Goal: Task Accomplishment & Management: Manage account settings

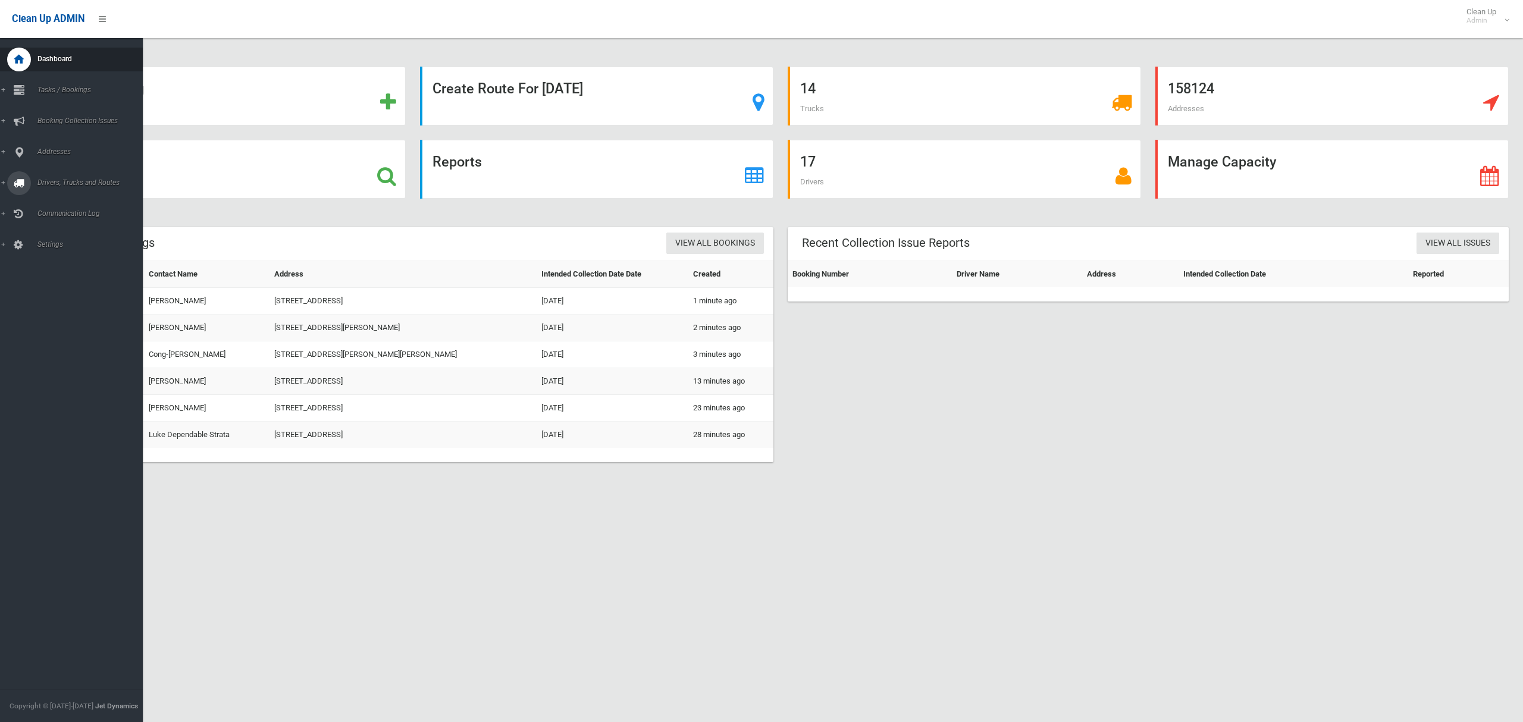
click at [58, 183] on span "Drivers, Trucks and Routes" at bounding box center [88, 182] width 109 height 8
click at [46, 250] on span "Routes" at bounding box center [83, 253] width 99 height 8
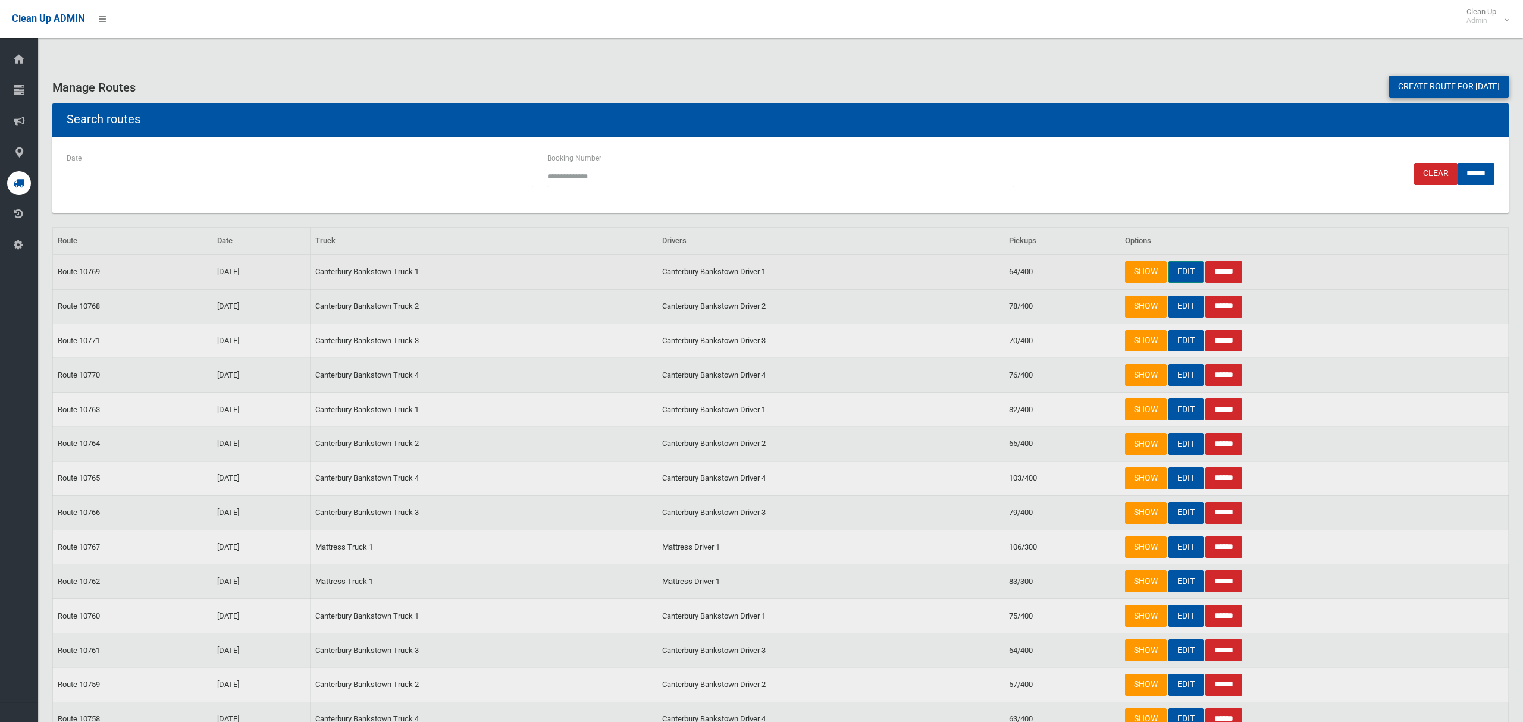
click at [1183, 276] on link "EDIT" at bounding box center [1185, 272] width 35 height 22
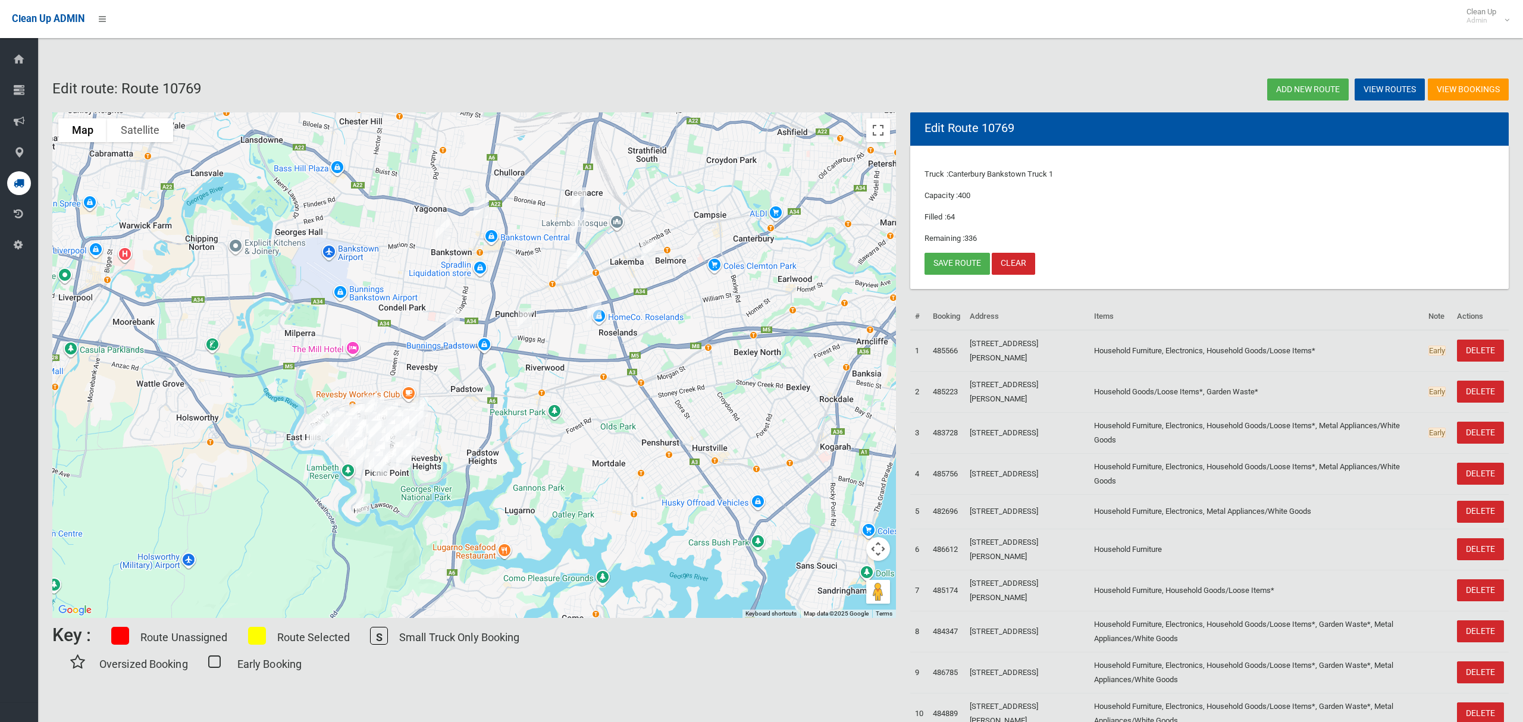
click at [441, 224] on img "14 Highland Avenue, BANKSTOWN NSW 2200" at bounding box center [443, 230] width 24 height 30
click at [947, 268] on link "Save route" at bounding box center [956, 264] width 65 height 22
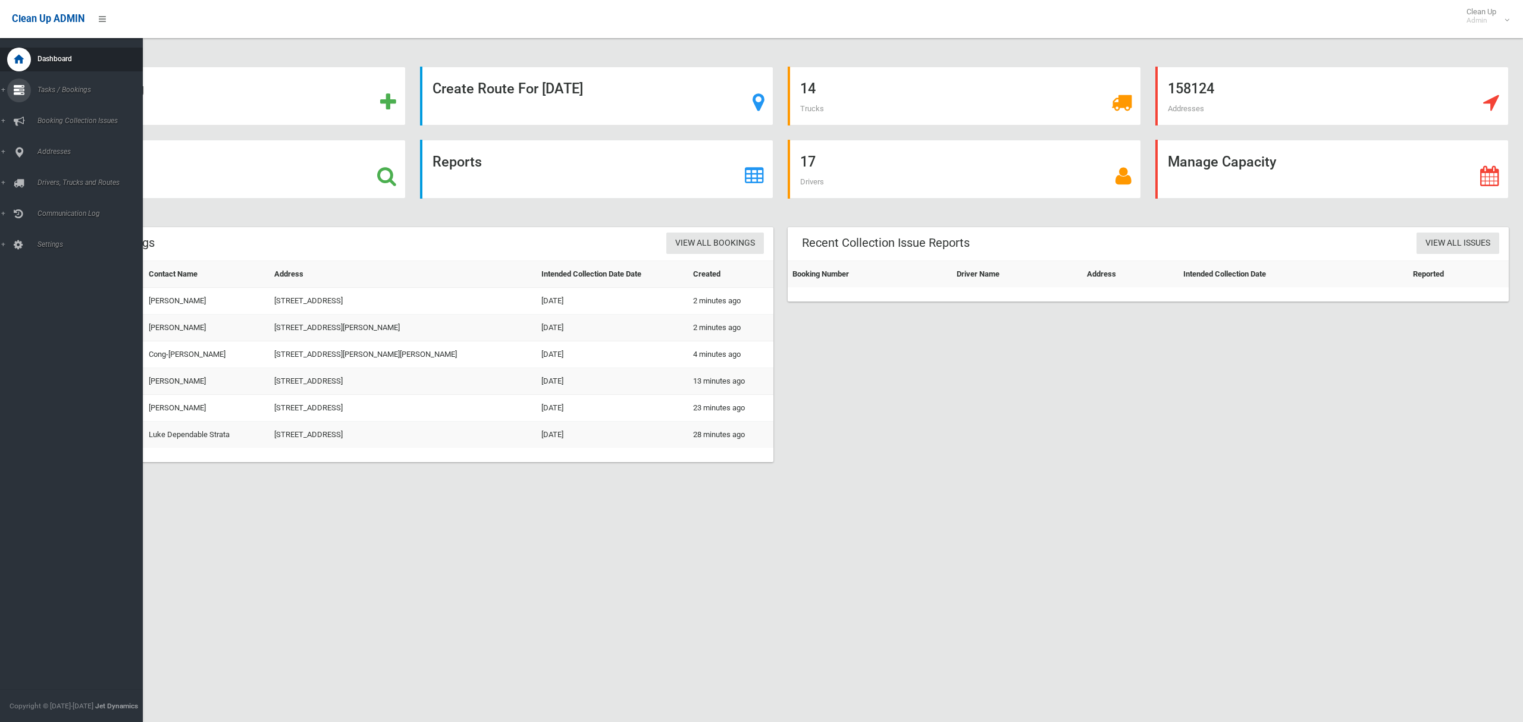
click at [39, 83] on link "Tasks / Bookings" at bounding box center [71, 91] width 143 height 24
click at [47, 174] on span "Search" at bounding box center [83, 177] width 99 height 8
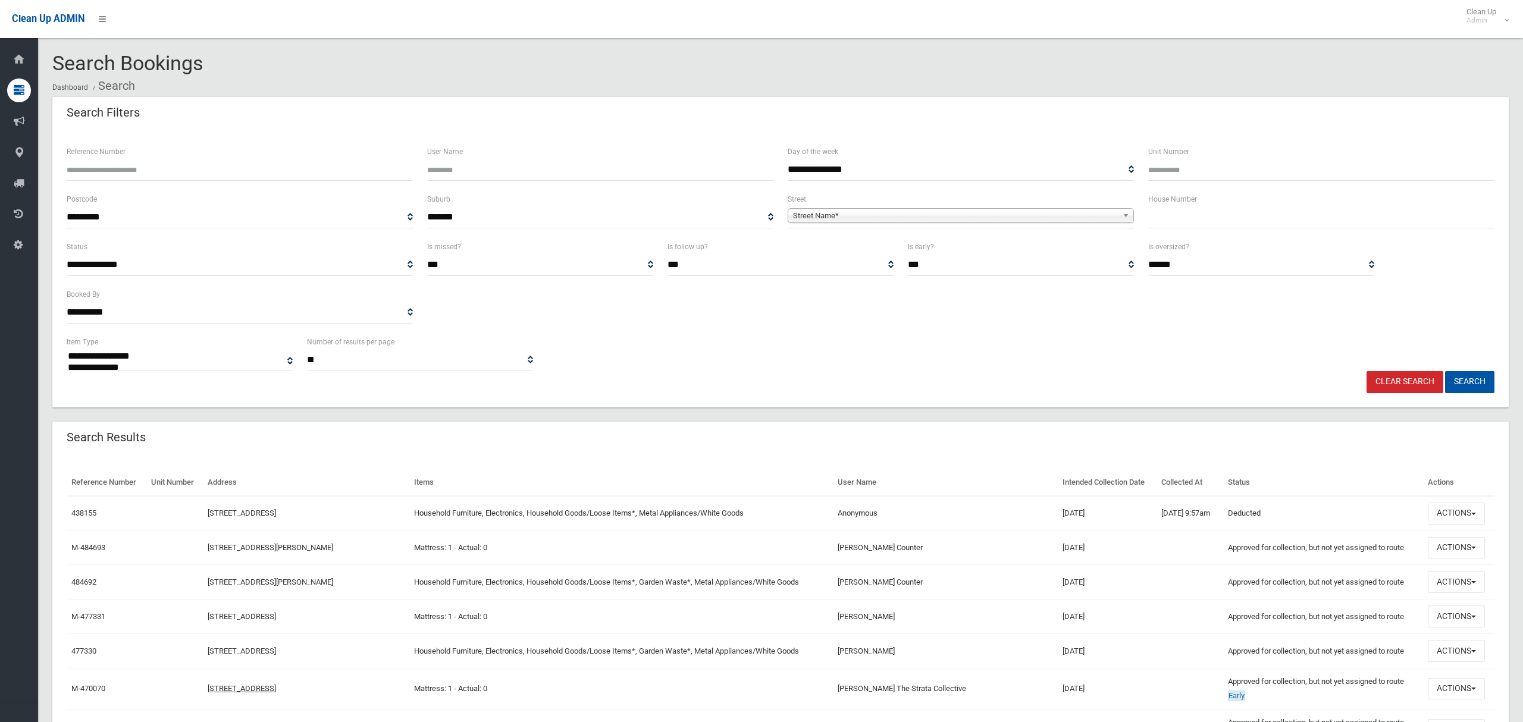
select select
click at [1175, 214] on input "text" at bounding box center [1321, 217] width 346 height 22
type input "**"
click at [845, 217] on span "Street Name*" at bounding box center [955, 216] width 325 height 14
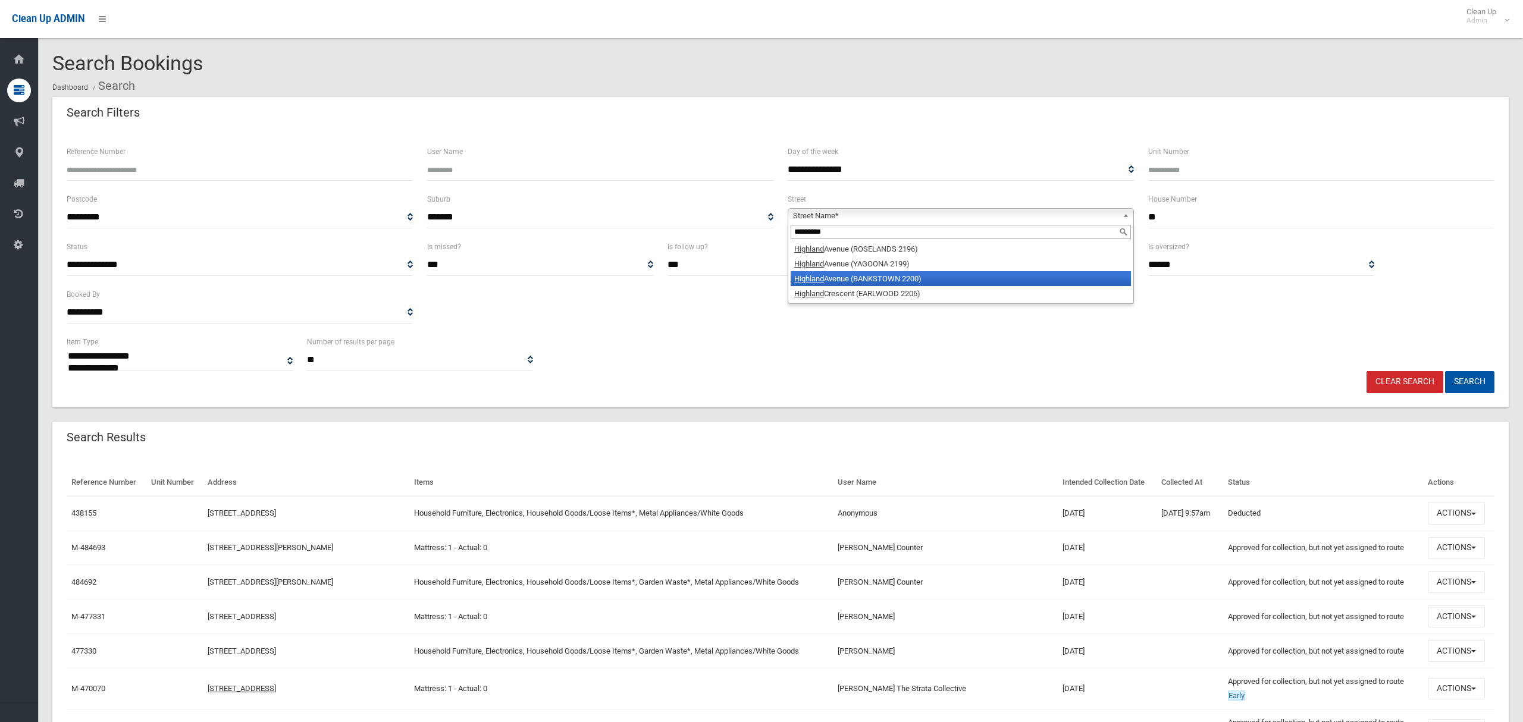
type input "********"
click at [848, 280] on li "Highland Avenue (BANKSTOWN 2200)" at bounding box center [960, 278] width 340 height 15
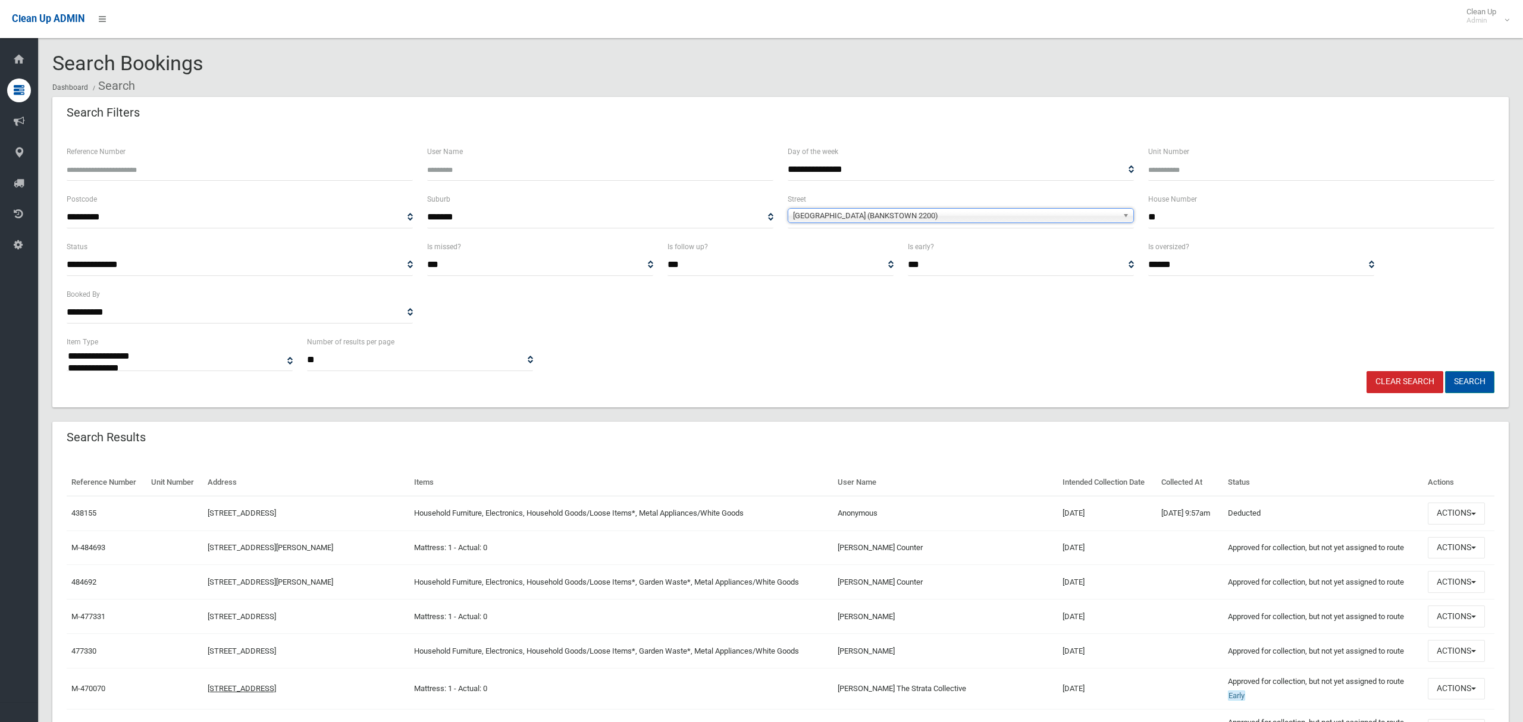
click at [1472, 388] on button "Search" at bounding box center [1469, 382] width 49 height 22
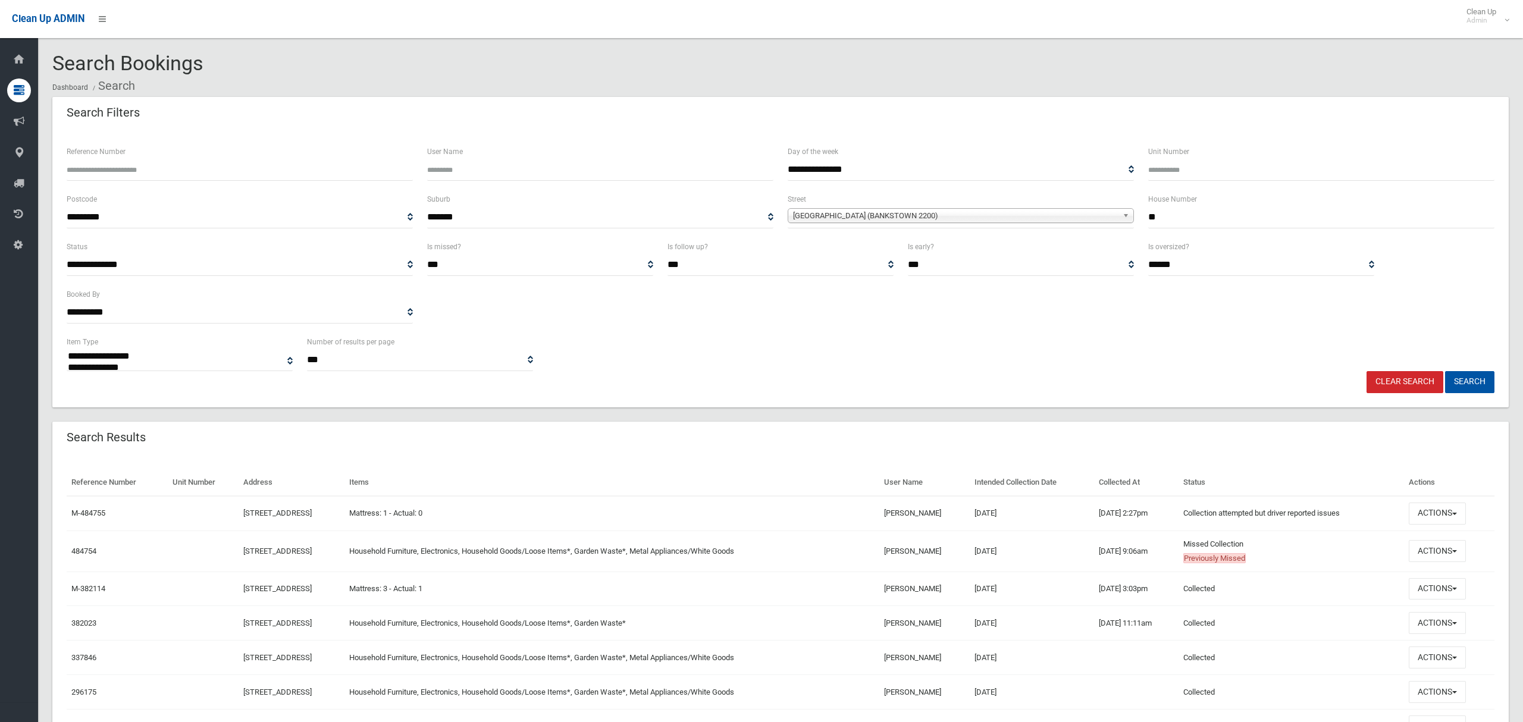
select select
click at [1433, 555] on button "Actions" at bounding box center [1436, 551] width 57 height 22
click at [1372, 387] on link "View Booking" at bounding box center [1397, 384] width 142 height 20
drag, startPoint x: 1154, startPoint y: 215, endPoint x: 1212, endPoint y: 190, distance: 63.1
click at [1222, 219] on input "**" at bounding box center [1321, 217] width 346 height 22
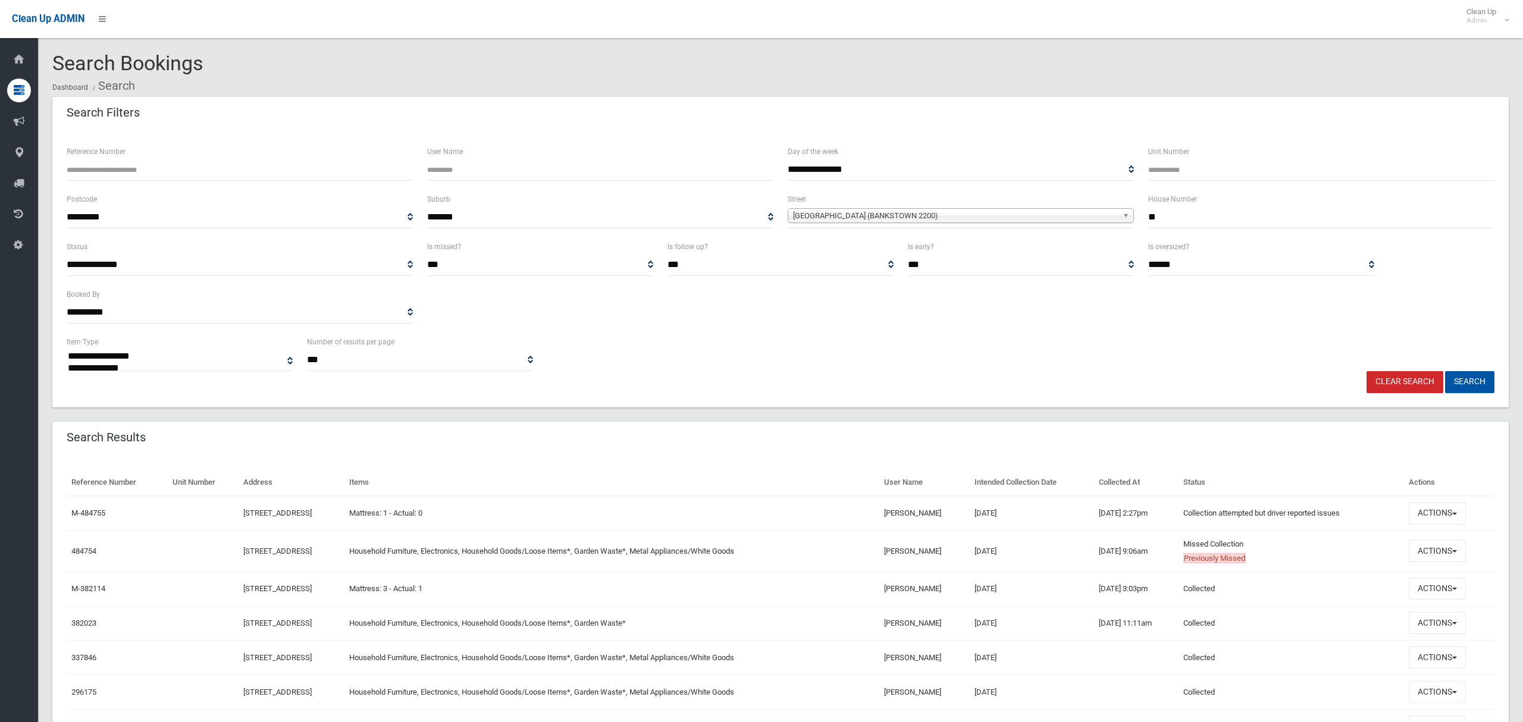
type input "**"
click at [954, 215] on span "[GEOGRAPHIC_DATA] (BANKSTOWN 2200)" at bounding box center [955, 216] width 325 height 14
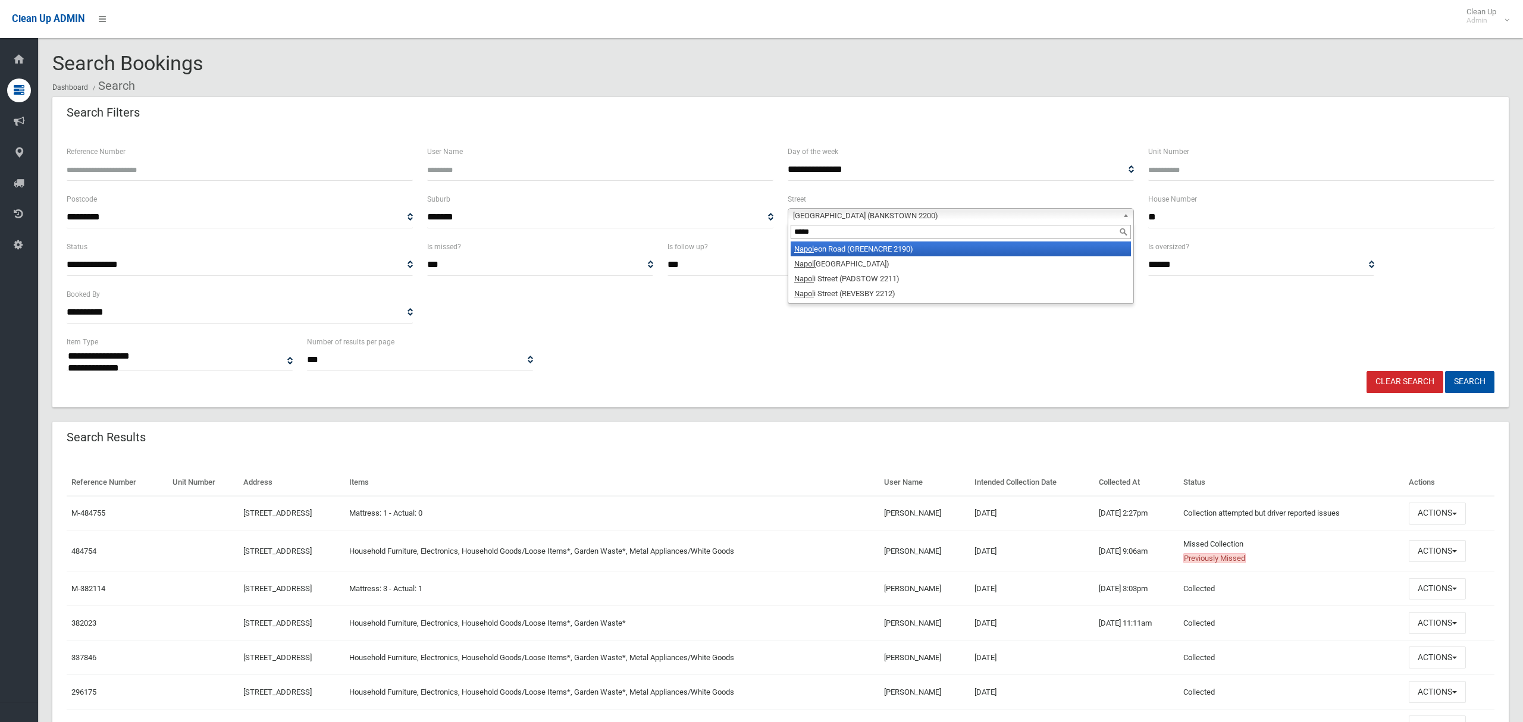
type input "******"
type input "*********"
click at [886, 254] on li "Napoli St reet (PADSTOW 2211)" at bounding box center [960, 248] width 340 height 15
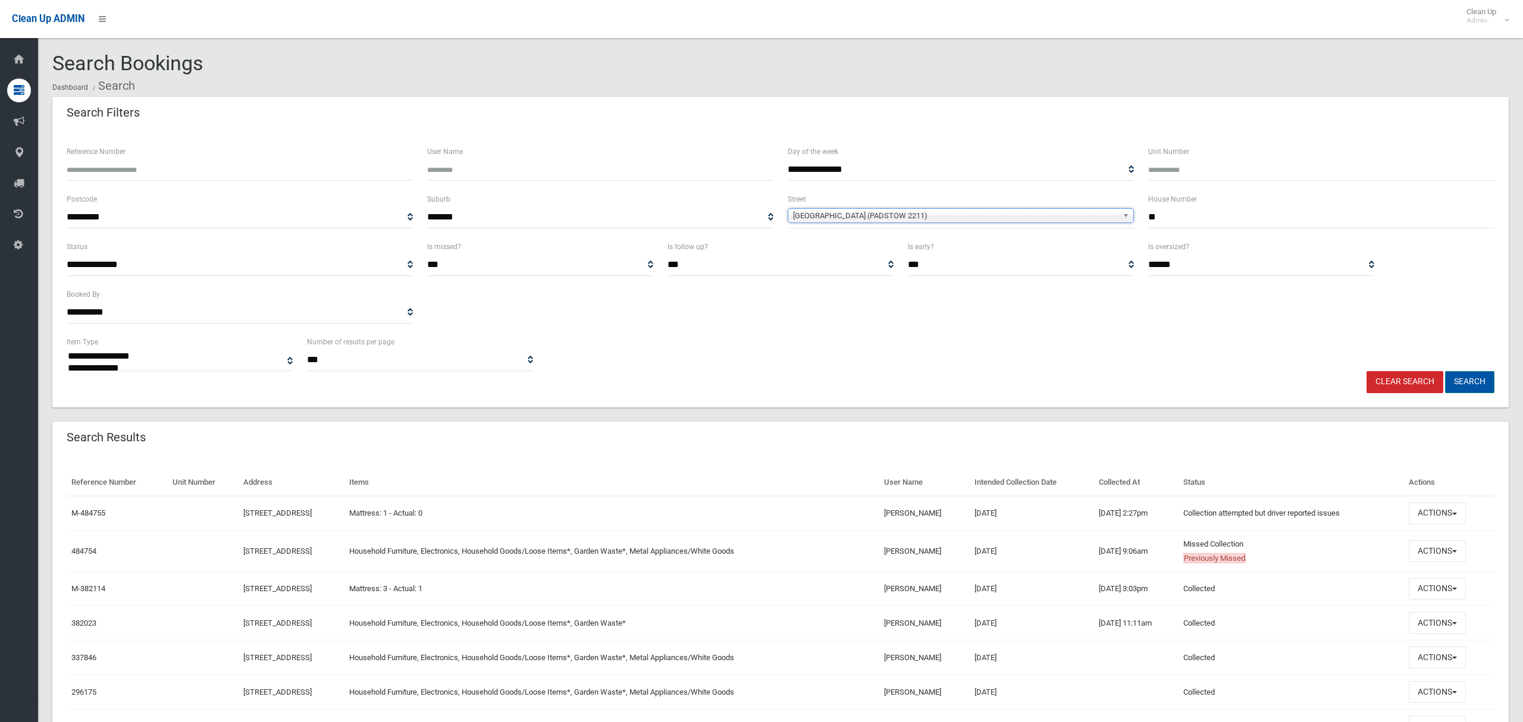
click at [1473, 382] on button "Search" at bounding box center [1469, 382] width 49 height 22
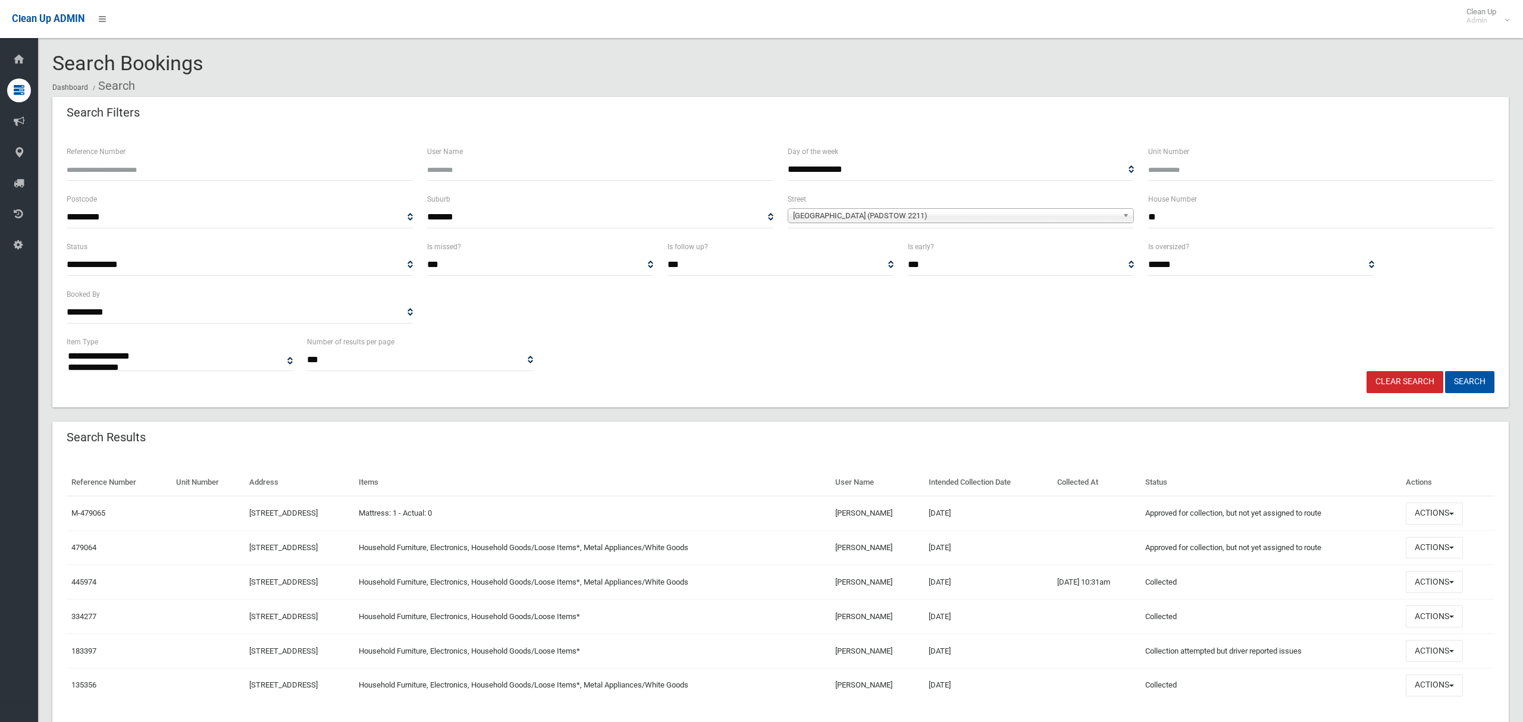
select select
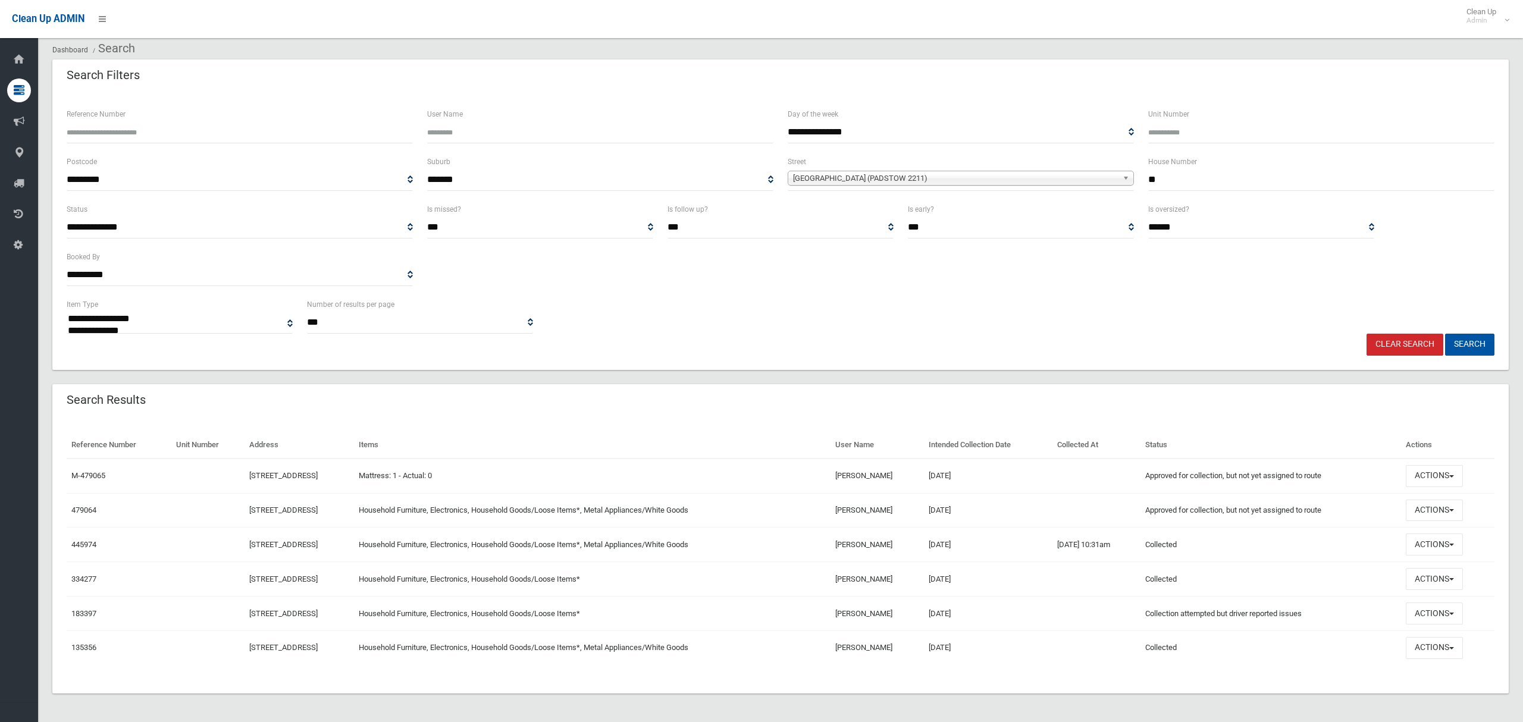
scroll to position [40, 0]
click at [1422, 541] on button "Actions" at bounding box center [1433, 545] width 57 height 22
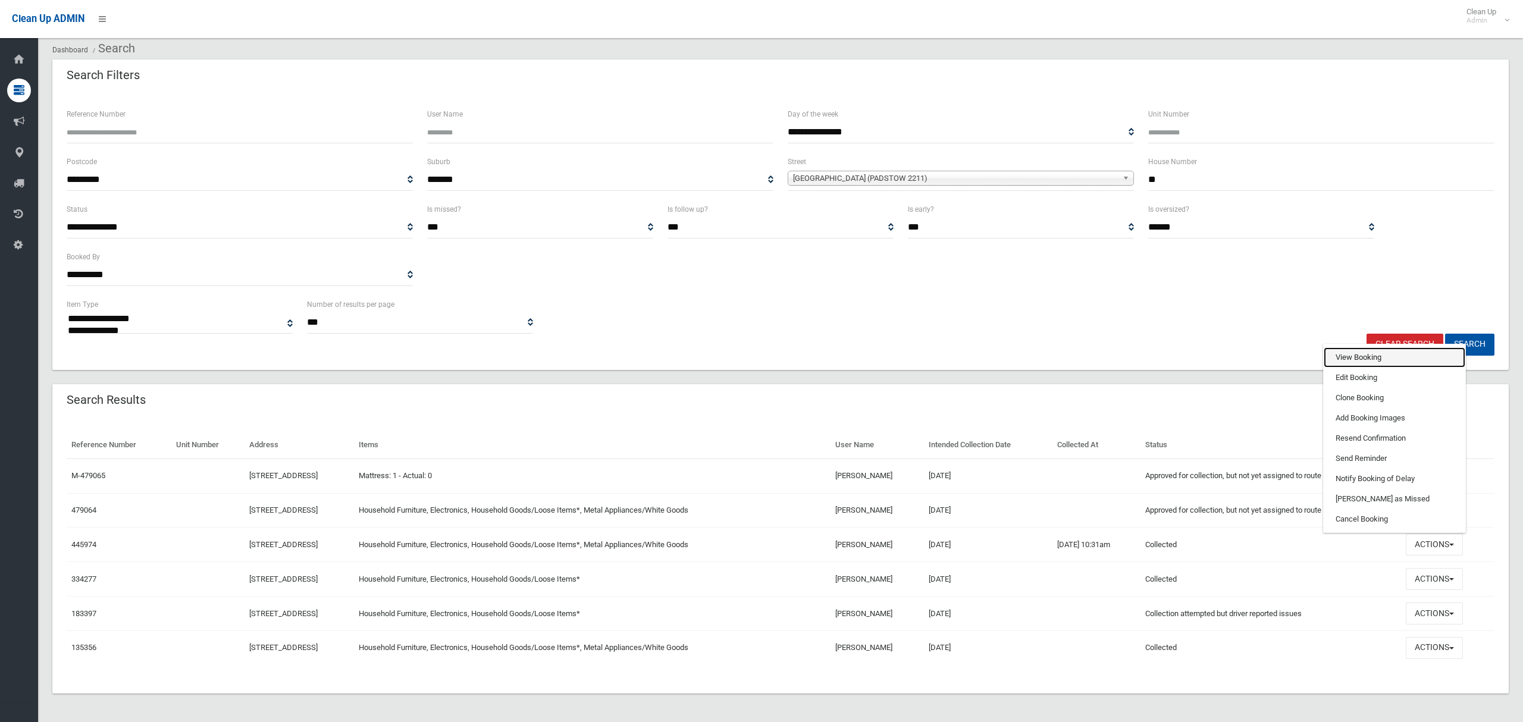
click at [1361, 359] on link "View Booking" at bounding box center [1394, 357] width 142 height 20
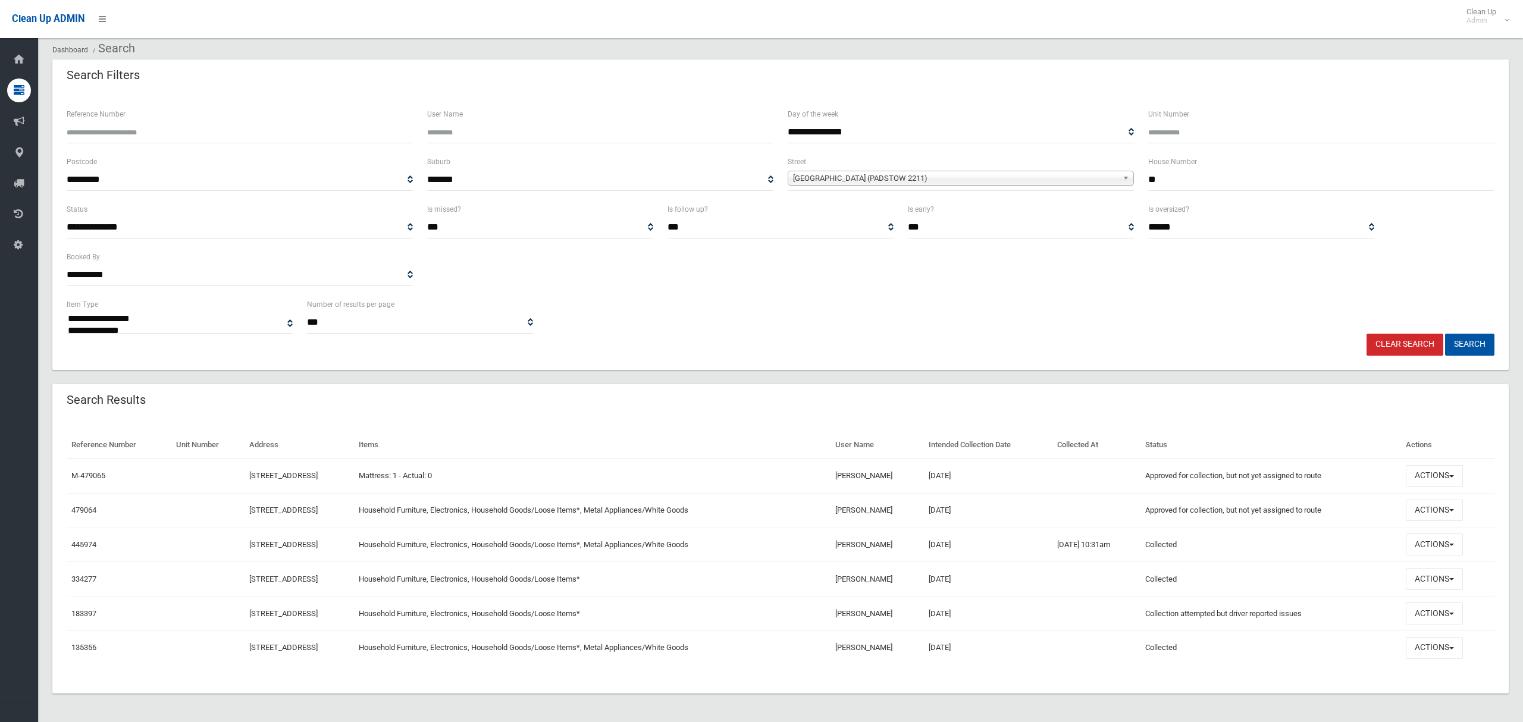
drag, startPoint x: 1153, startPoint y: 175, endPoint x: 1175, endPoint y: 176, distance: 22.0
click at [1175, 176] on input "**" at bounding box center [1321, 180] width 346 height 22
click at [1171, 176] on input "**" at bounding box center [1321, 180] width 346 height 22
click at [1159, 179] on input "**" at bounding box center [1321, 180] width 346 height 22
drag, startPoint x: 1165, startPoint y: 181, endPoint x: 1132, endPoint y: 181, distance: 33.3
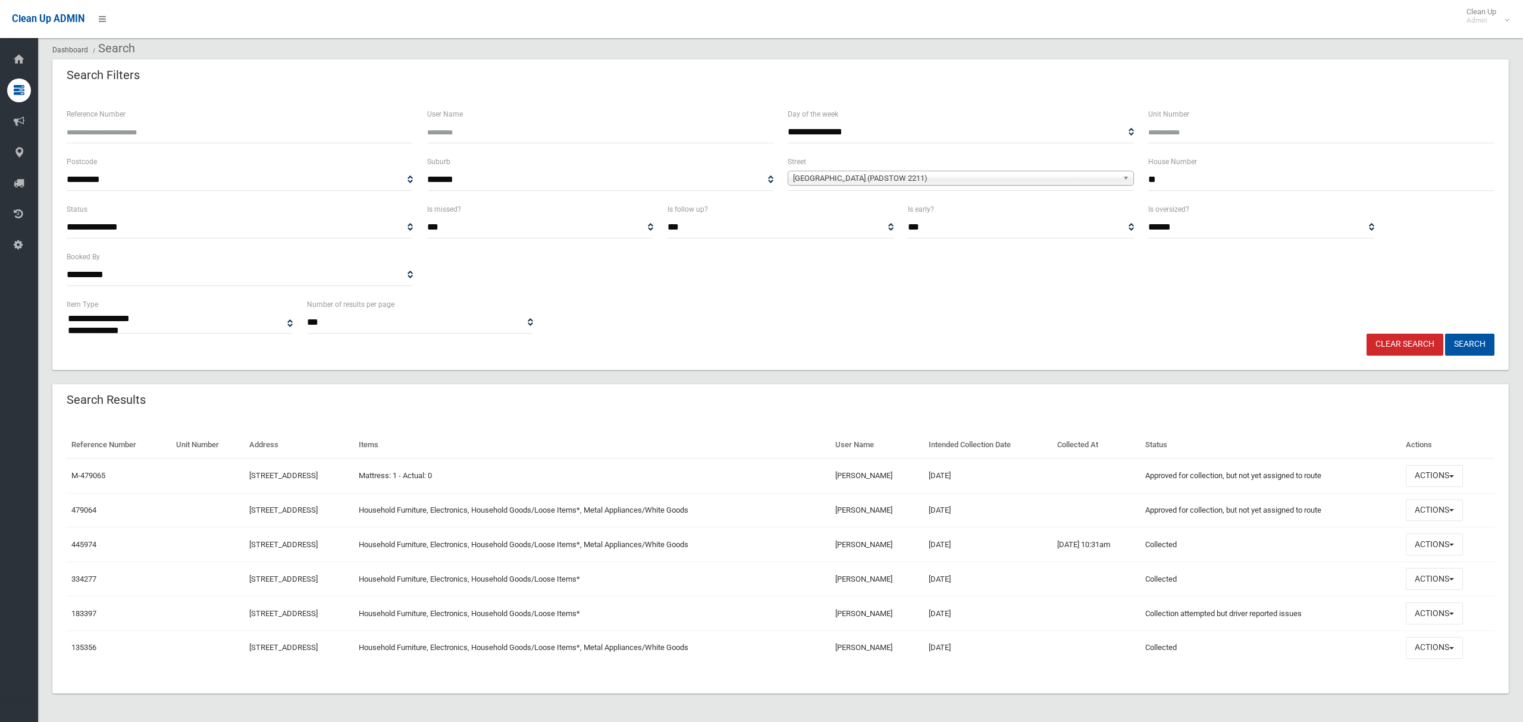
click at [1132, 181] on div "**********" at bounding box center [780, 179] width 1442 height 48
type input "**"
click at [879, 172] on span "Napoli Street (PADSTOW 2211)" at bounding box center [955, 178] width 325 height 14
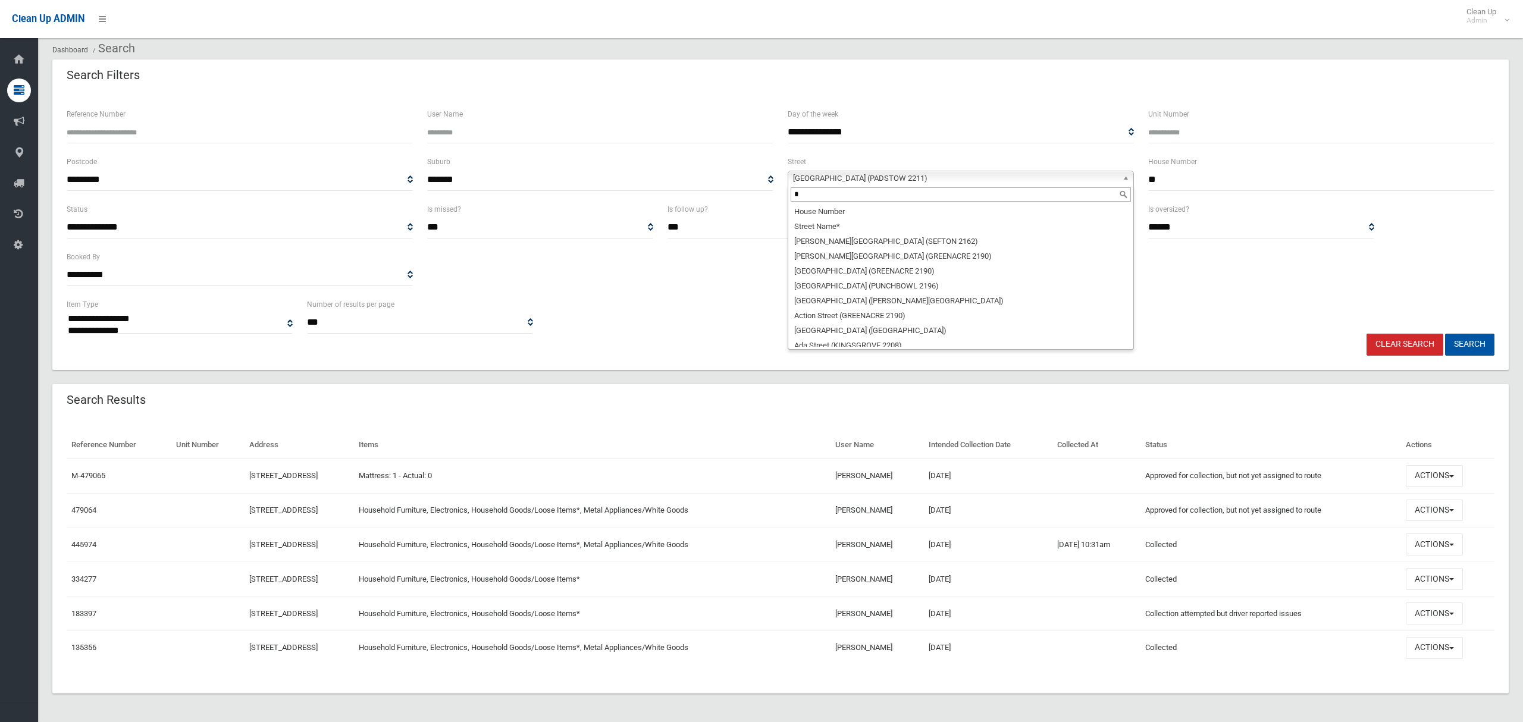
scroll to position [0, 0]
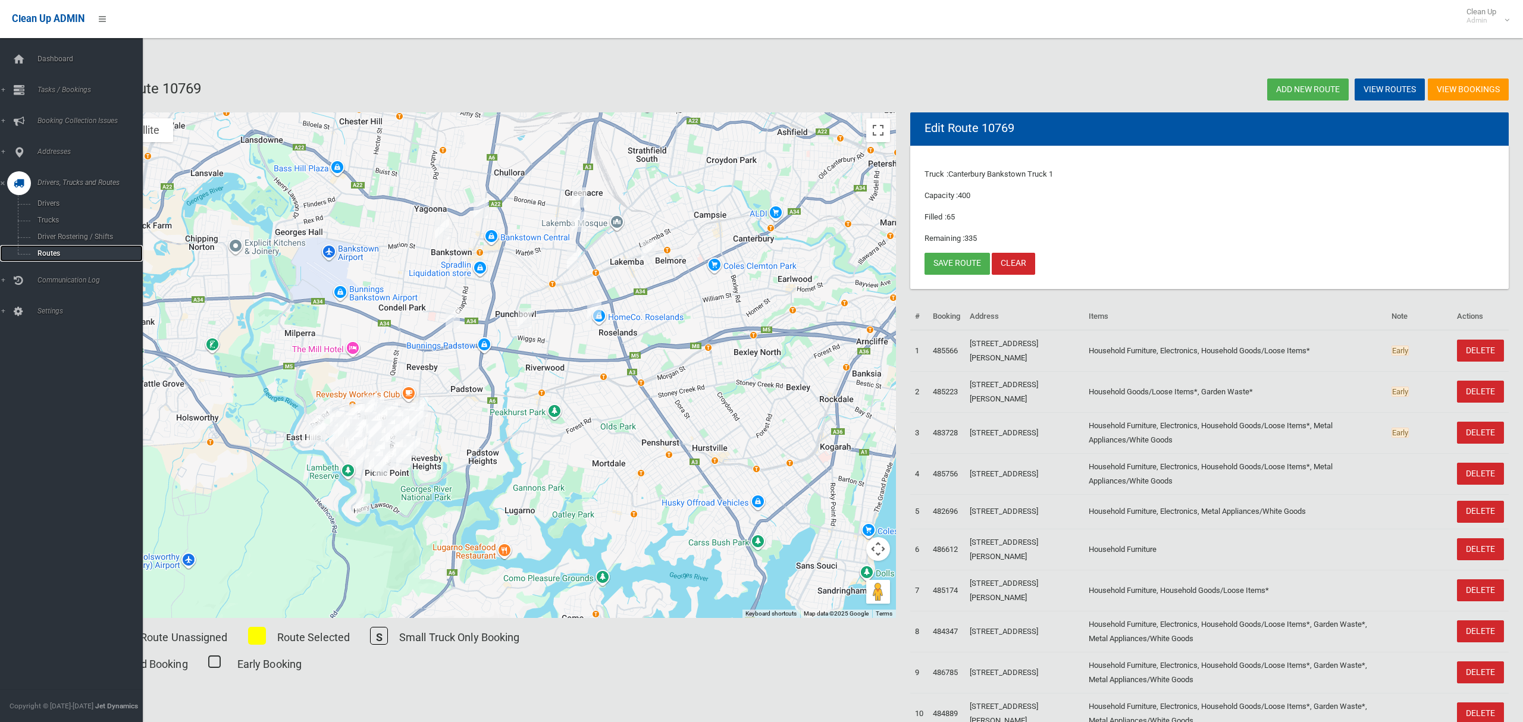
click at [47, 254] on span "Routes" at bounding box center [83, 253] width 99 height 8
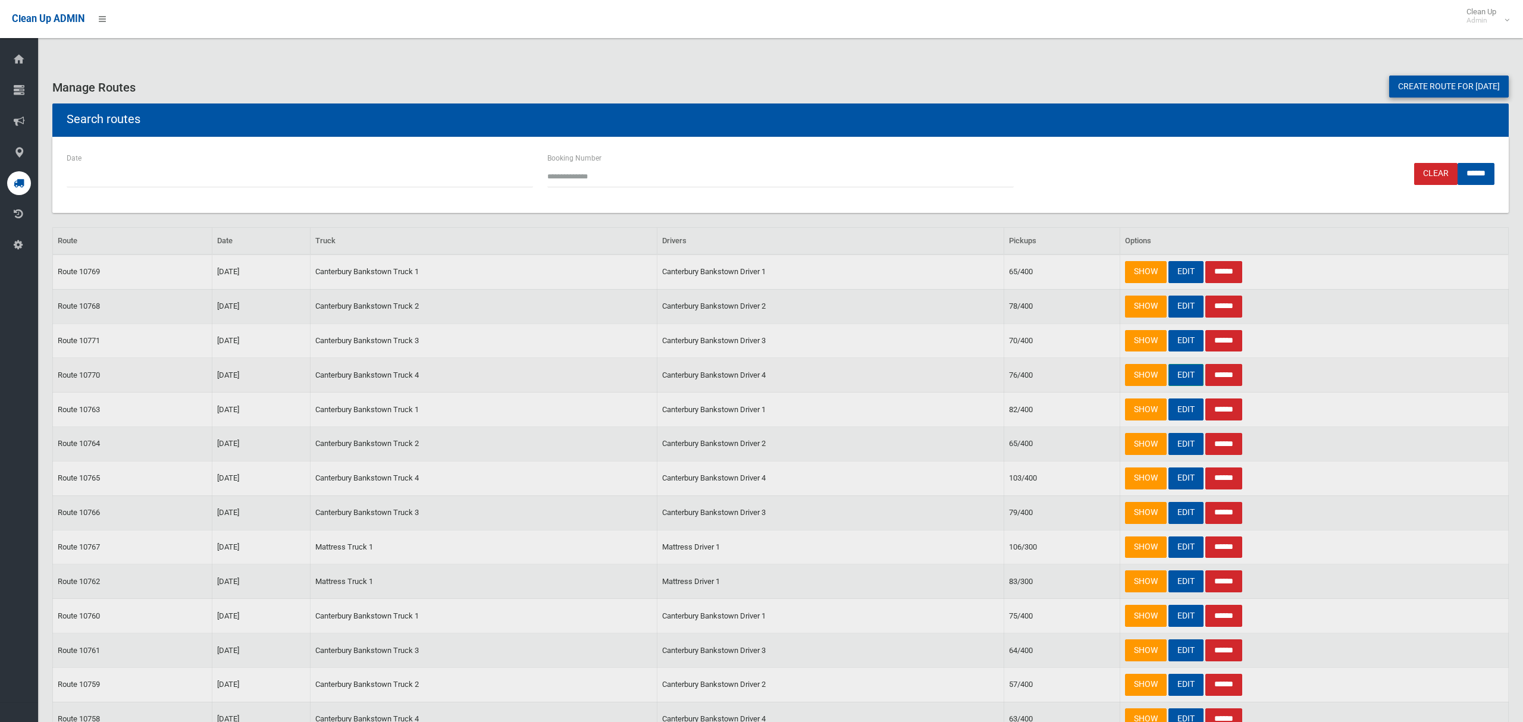
click at [1181, 376] on link "EDIT" at bounding box center [1185, 375] width 35 height 22
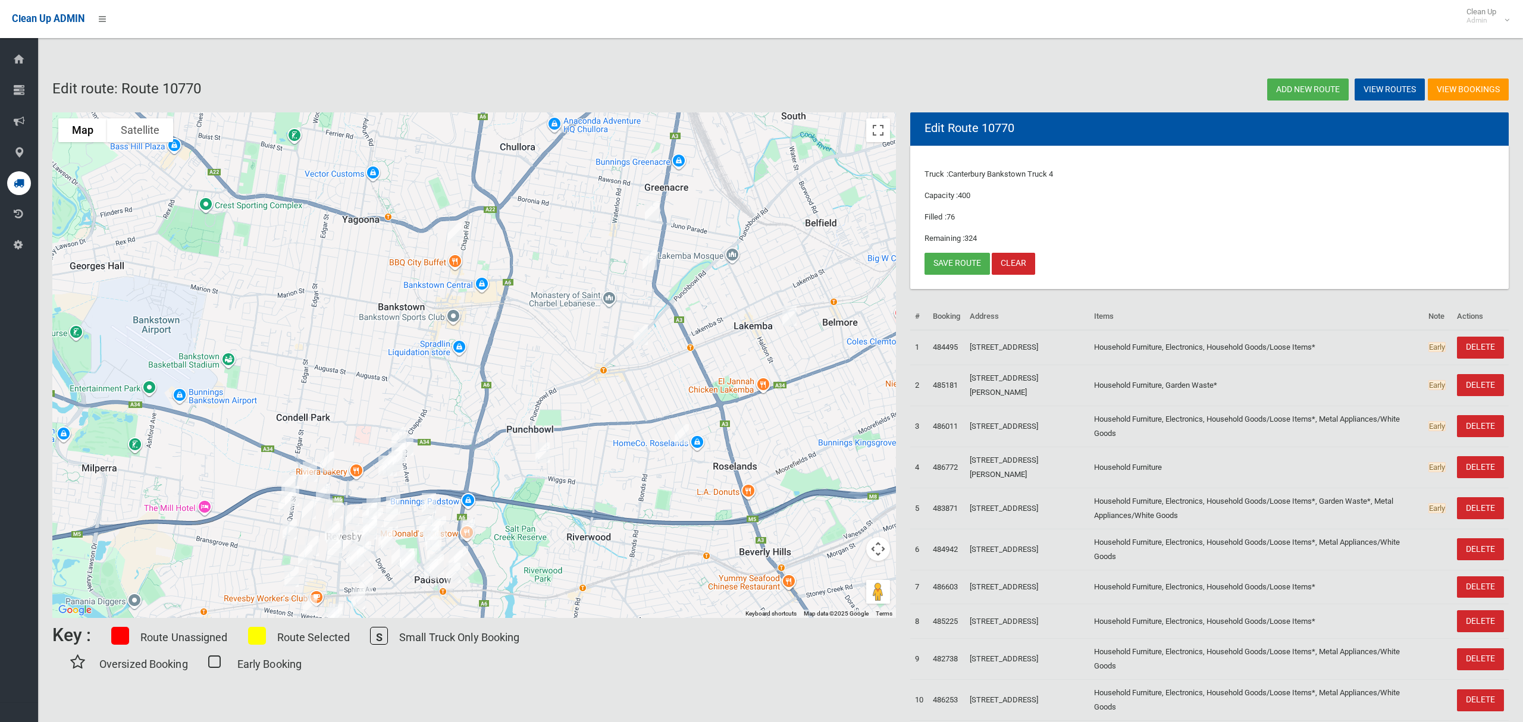
drag, startPoint x: 515, startPoint y: 325, endPoint x: 656, endPoint y: 325, distance: 141.0
click at [551, 358] on div at bounding box center [473, 365] width 843 height 506
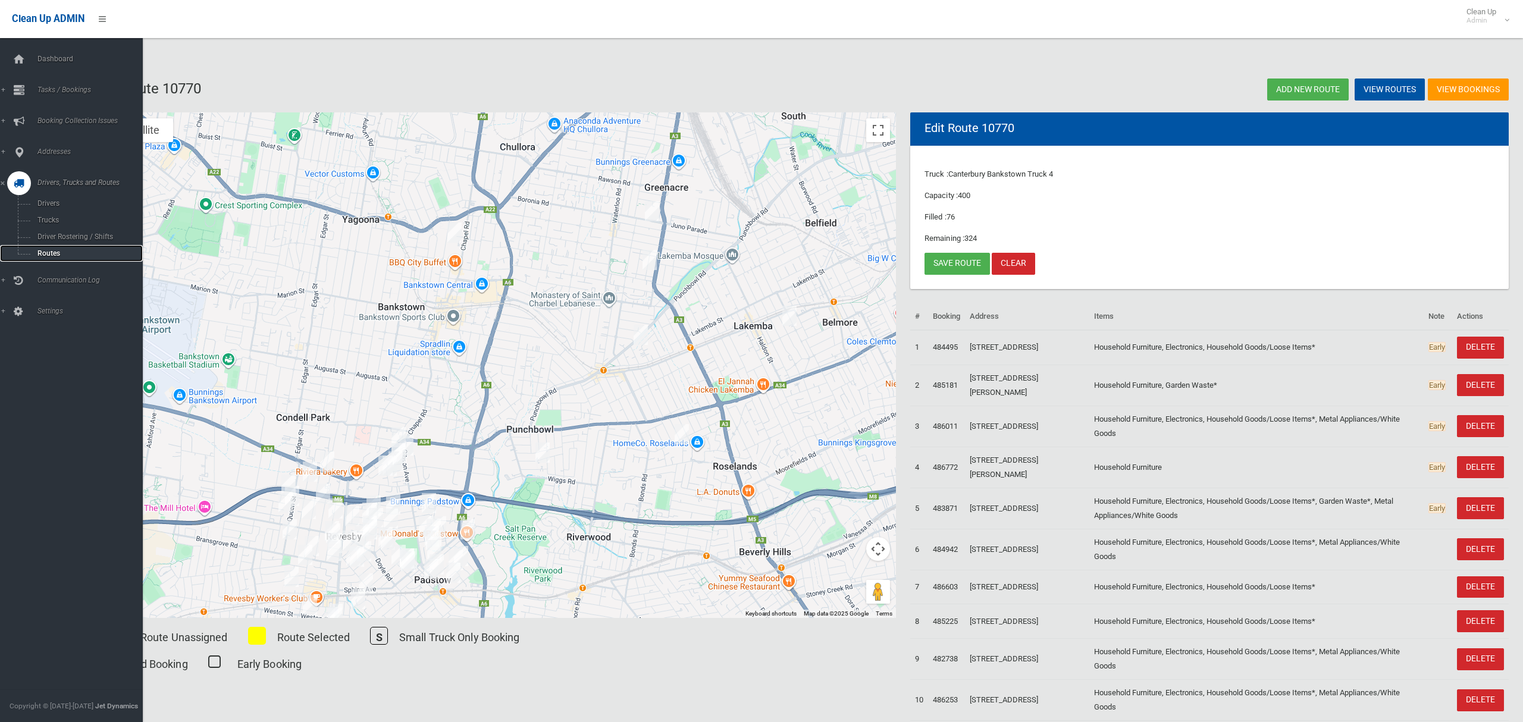
click at [56, 255] on span "Routes" at bounding box center [83, 253] width 99 height 8
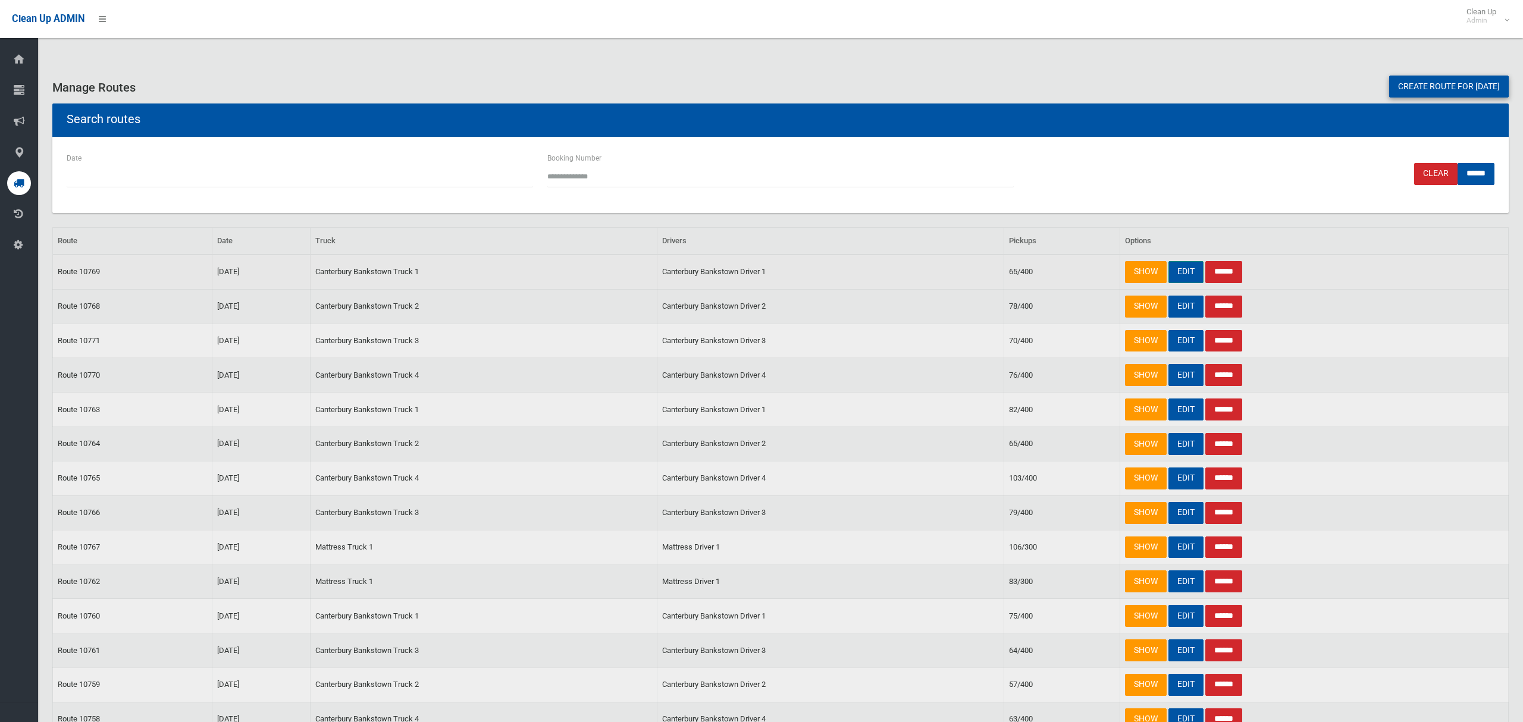
click at [1181, 274] on link "EDIT" at bounding box center [1185, 272] width 35 height 22
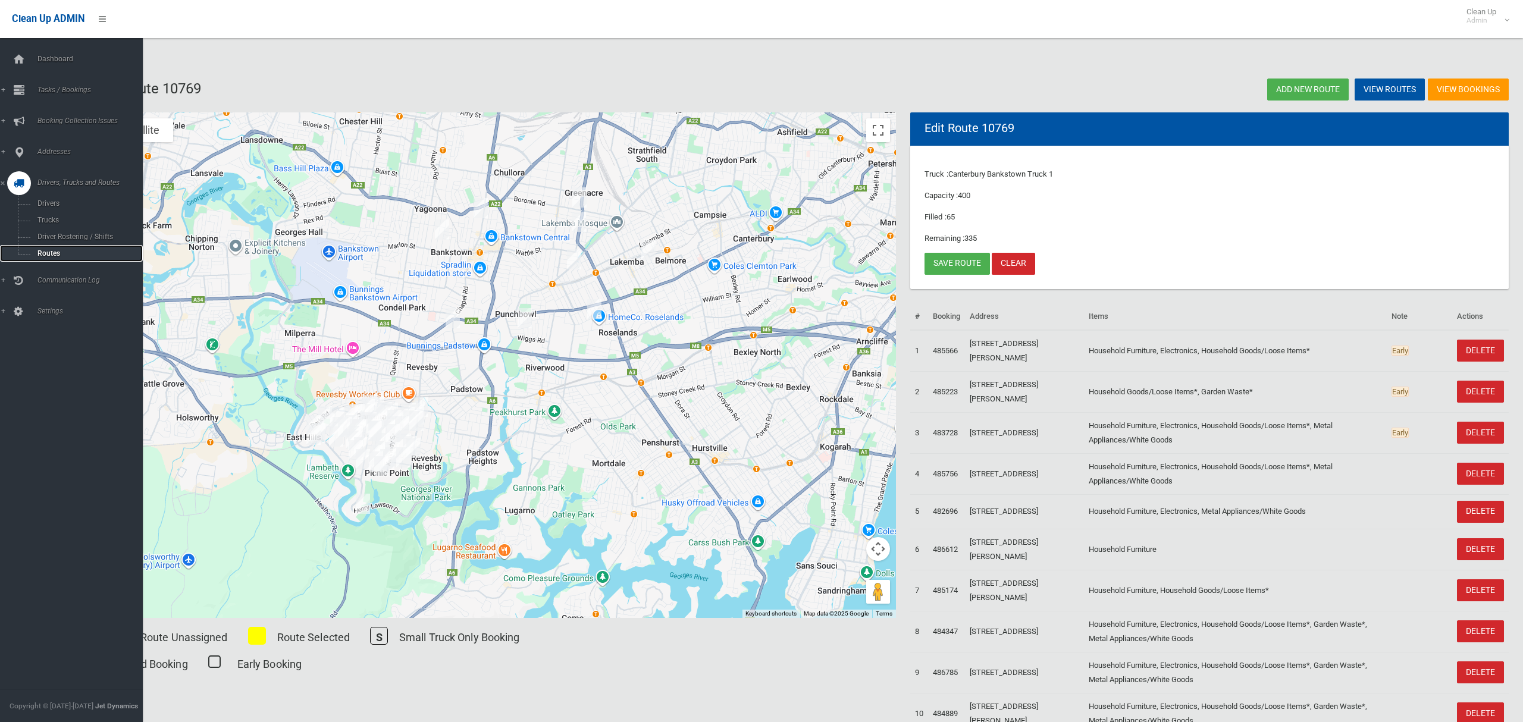
click at [45, 250] on span "Routes" at bounding box center [83, 253] width 99 height 8
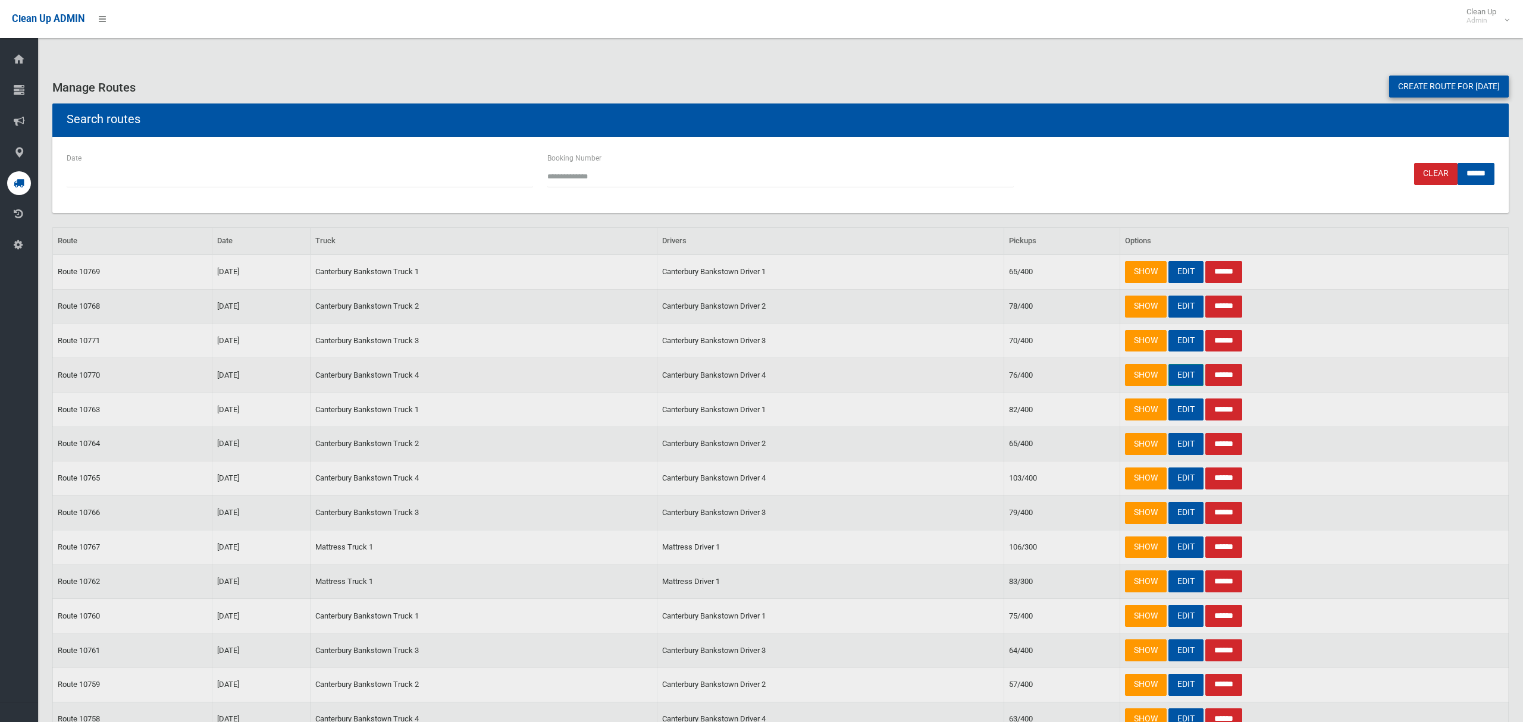
click at [1188, 378] on link "EDIT" at bounding box center [1185, 375] width 35 height 22
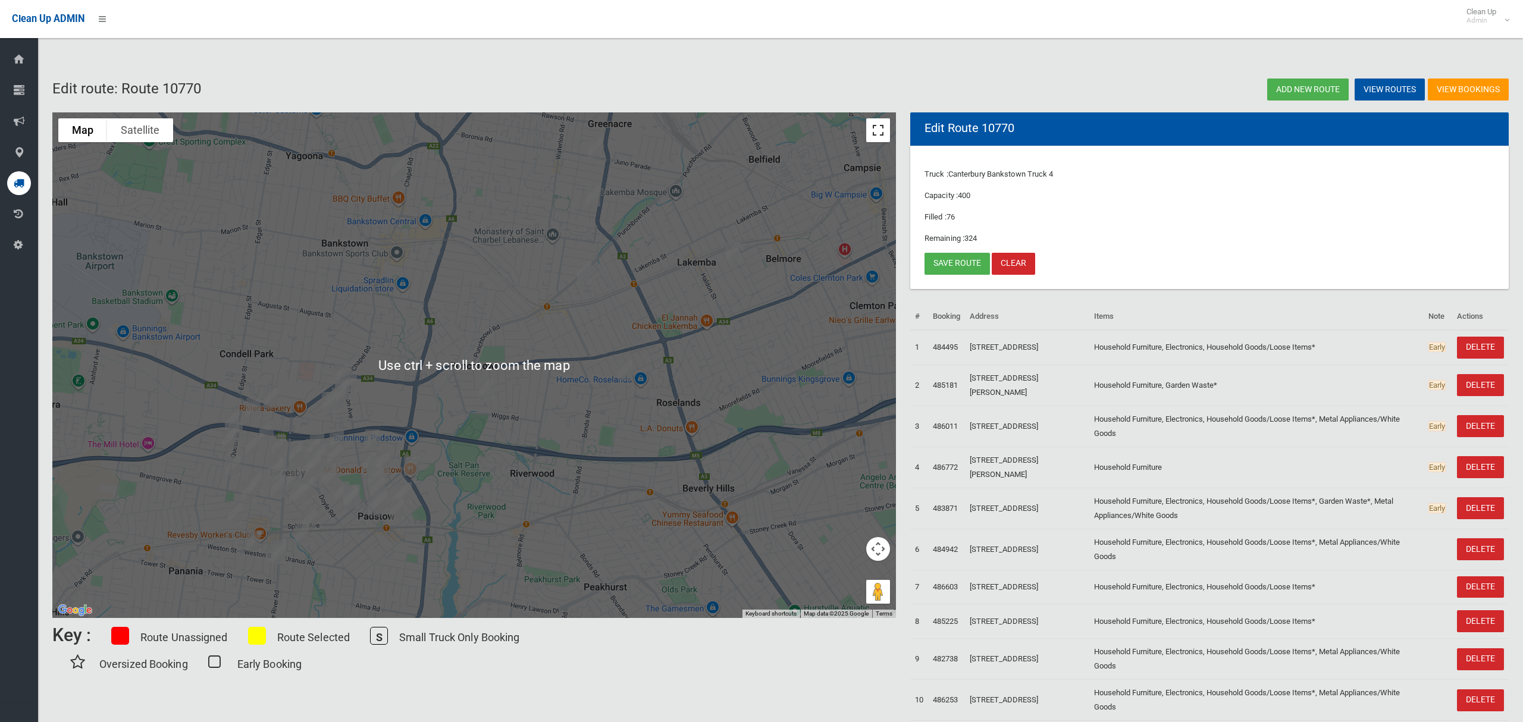
click at [881, 132] on button "Toggle fullscreen view" at bounding box center [878, 130] width 24 height 24
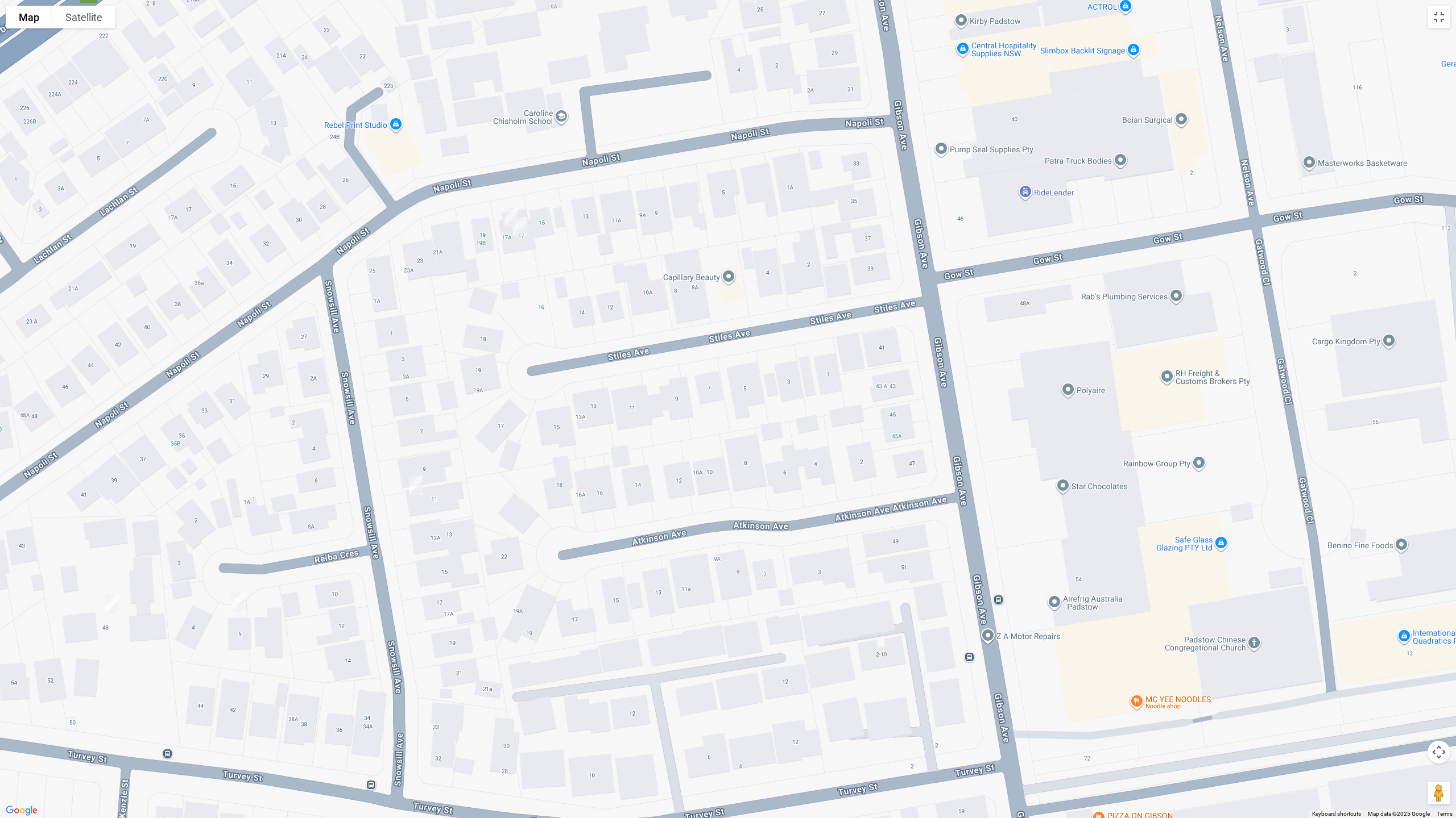
click at [507, 210] on img "17 Napoli Street, PADSTOW NSW 2211" at bounding box center [511, 217] width 23 height 29
click at [1438, 20] on button "Toggle fullscreen view" at bounding box center [1439, 17] width 23 height 23
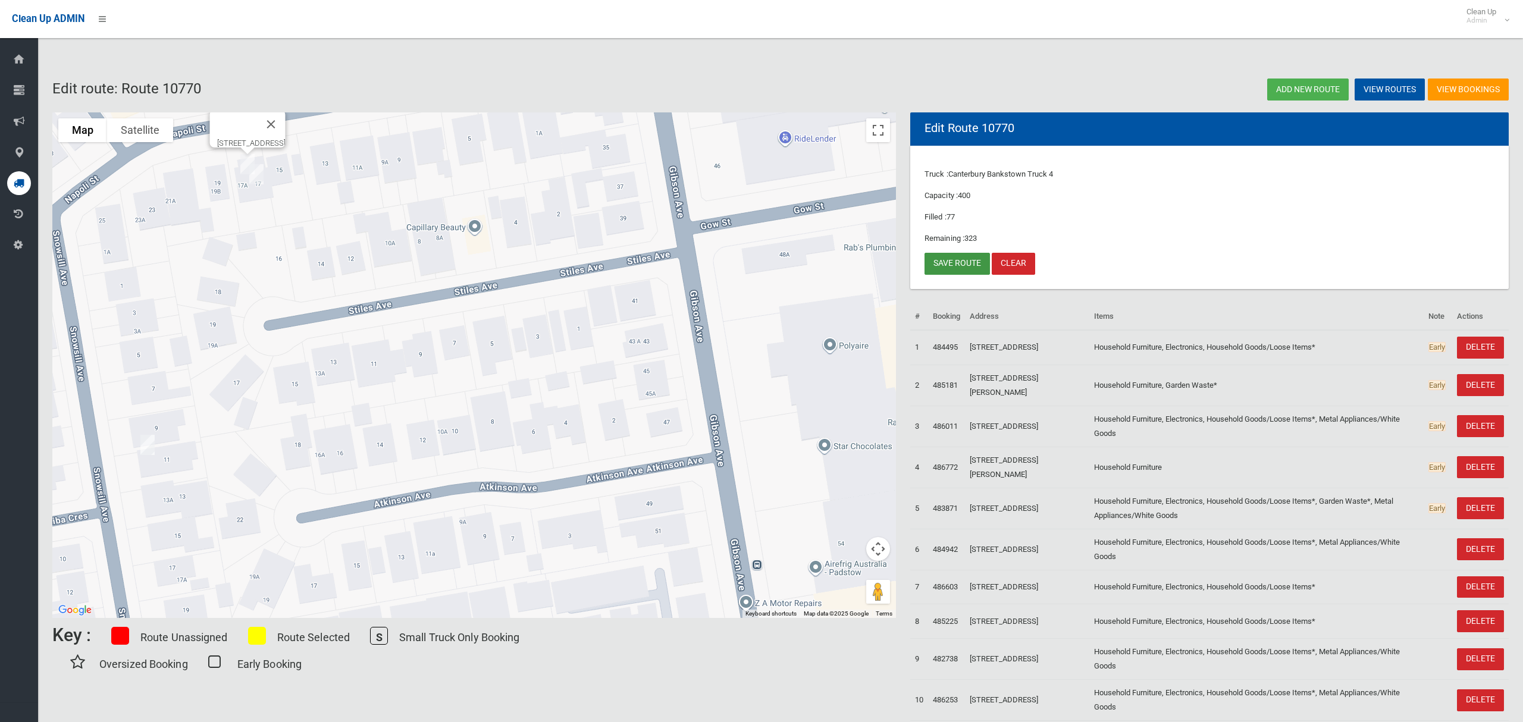
click at [949, 259] on link "Save route" at bounding box center [956, 264] width 65 height 22
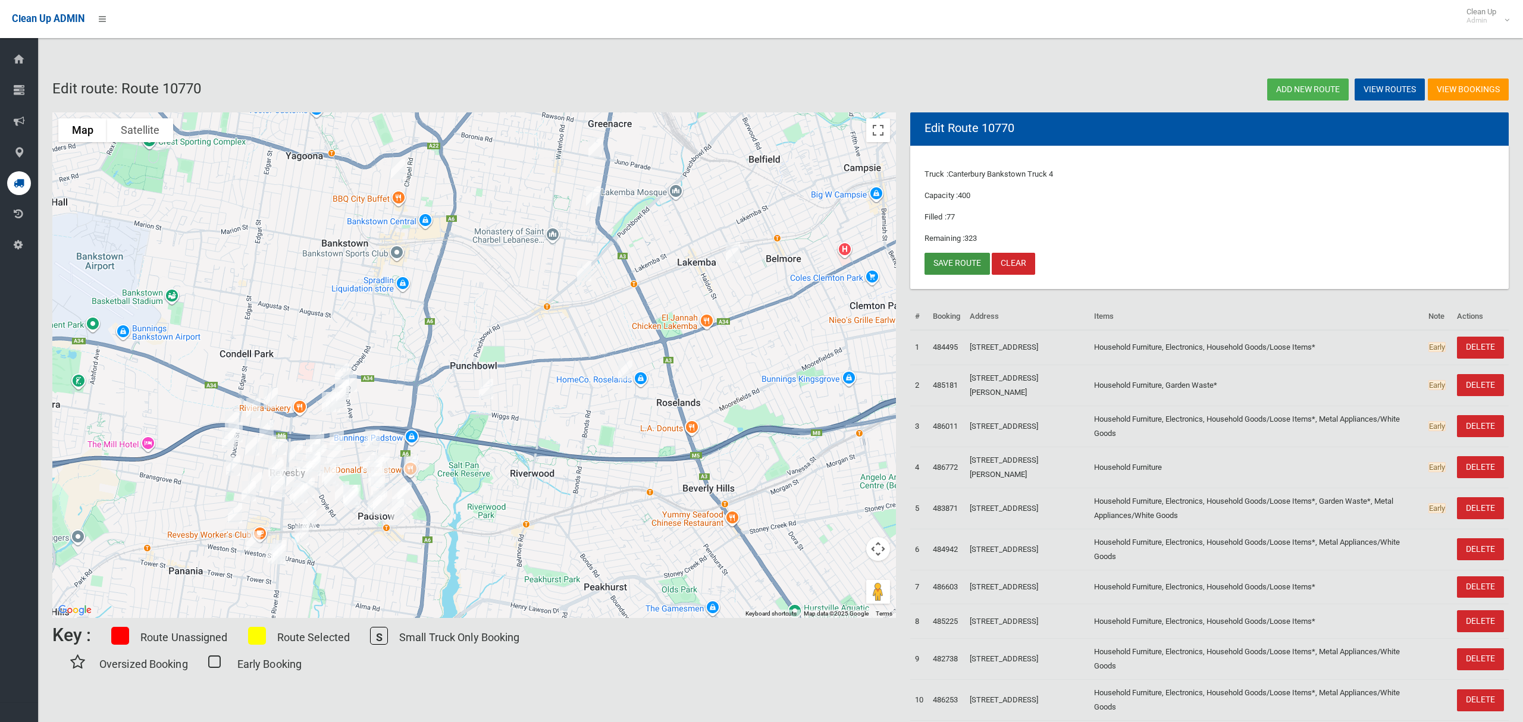
click at [956, 266] on link "Save route" at bounding box center [956, 264] width 65 height 22
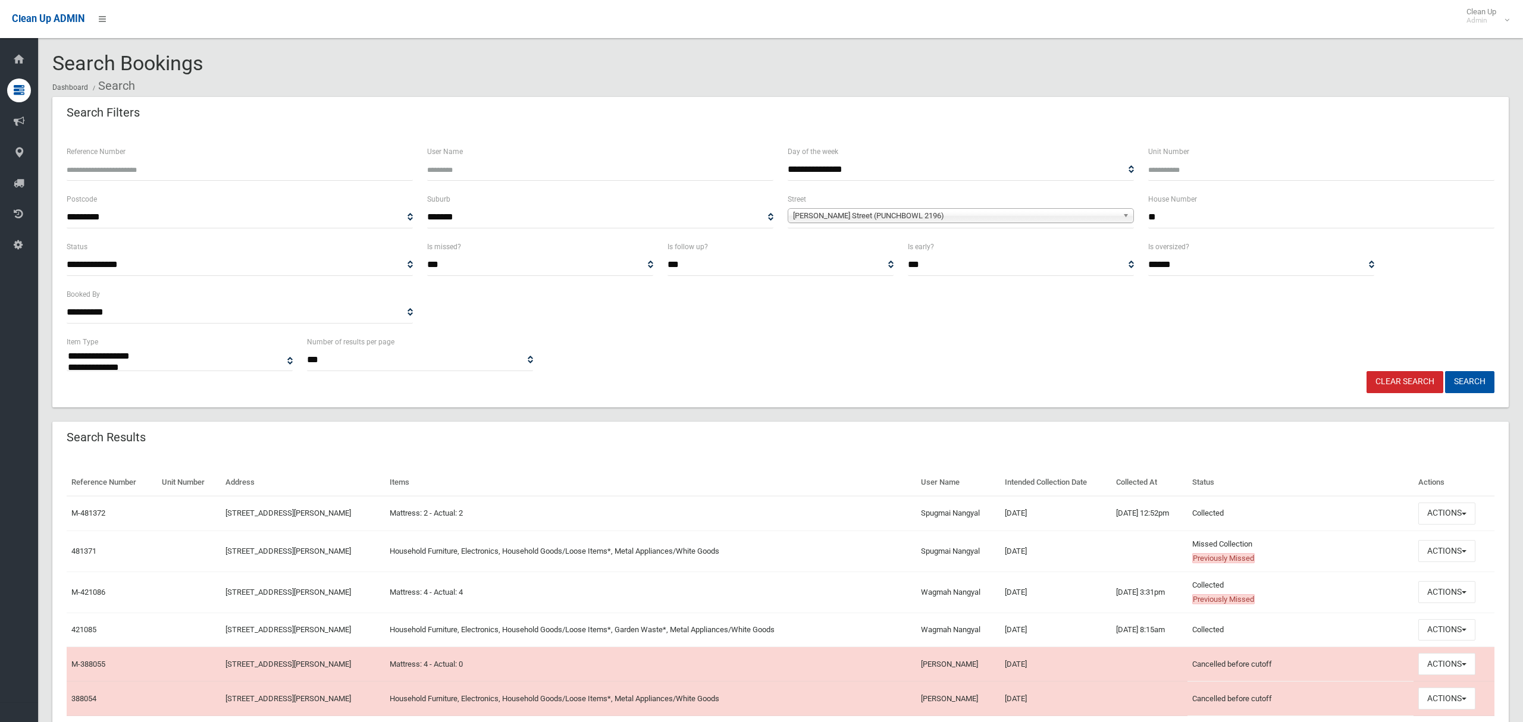
select select
click at [1434, 549] on button "Actions" at bounding box center [1446, 551] width 57 height 22
click at [1372, 381] on link "View Booking" at bounding box center [1407, 384] width 142 height 20
drag, startPoint x: 1131, startPoint y: 218, endPoint x: 1125, endPoint y: 219, distance: 6.0
click at [1129, 217] on div "**********" at bounding box center [780, 216] width 1442 height 48
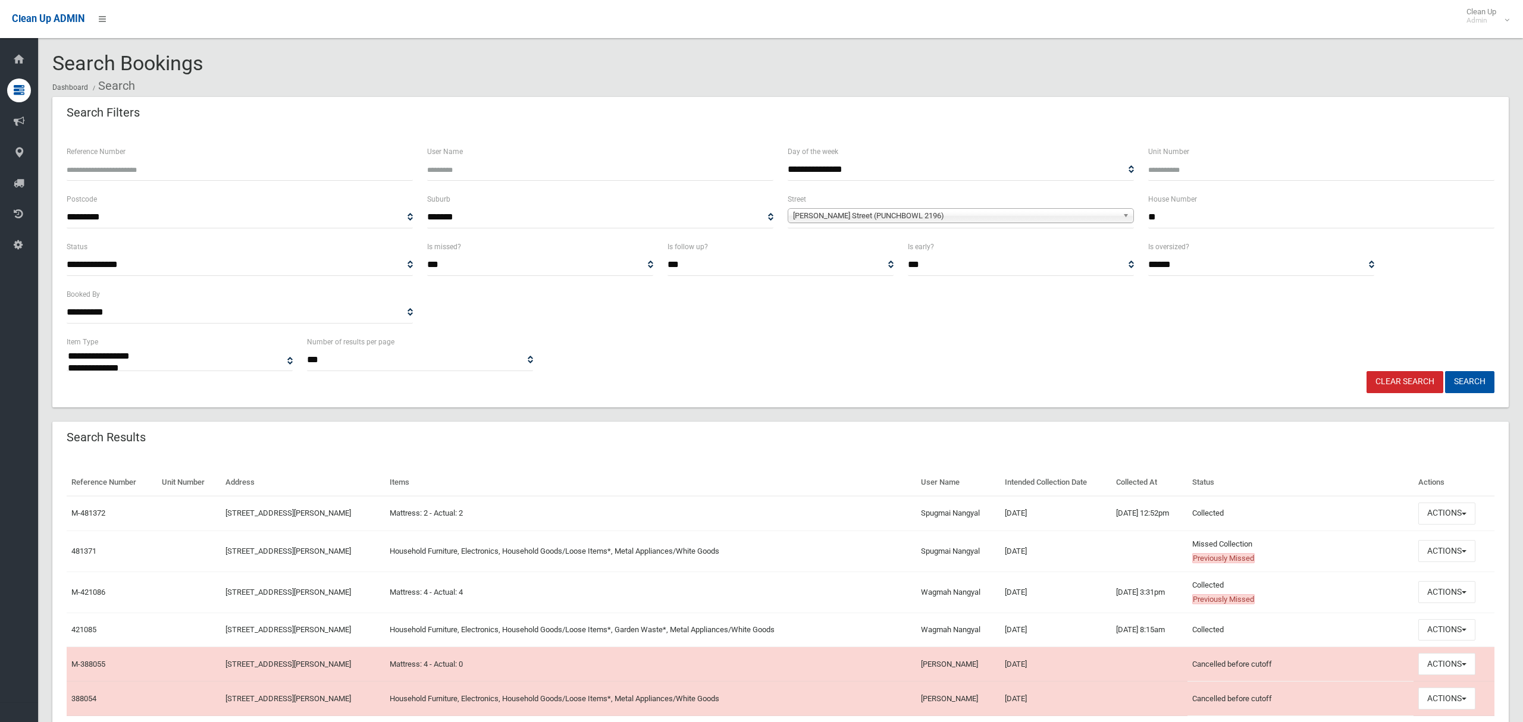
type input "**"
click at [925, 212] on span "Craig Street (PUNCHBOWL 2196)" at bounding box center [955, 216] width 325 height 14
type input "***"
click at [912, 255] on li "Pay ten Avenue (ROSELANDS 2196)" at bounding box center [960, 248] width 340 height 15
click at [1463, 382] on button "Search" at bounding box center [1469, 382] width 49 height 22
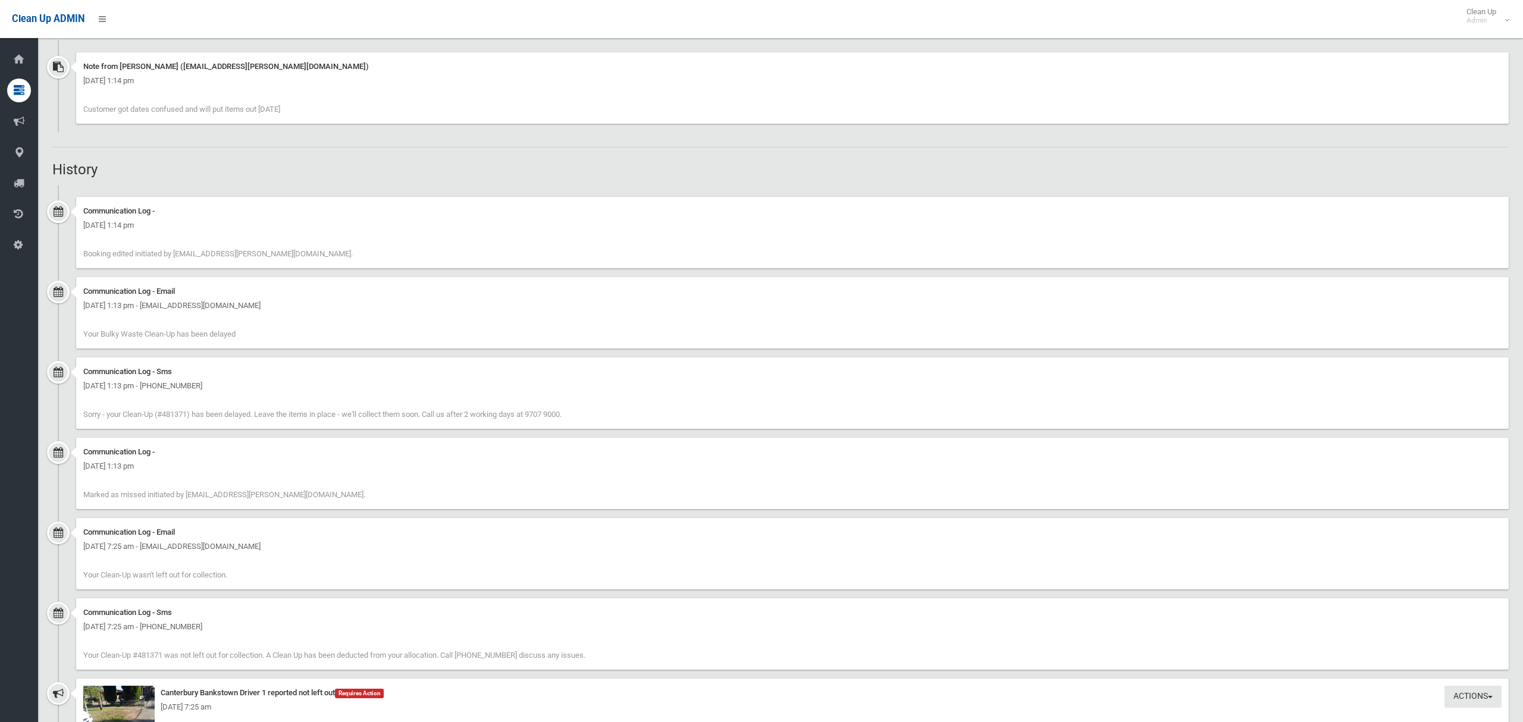
scroll to position [855, 0]
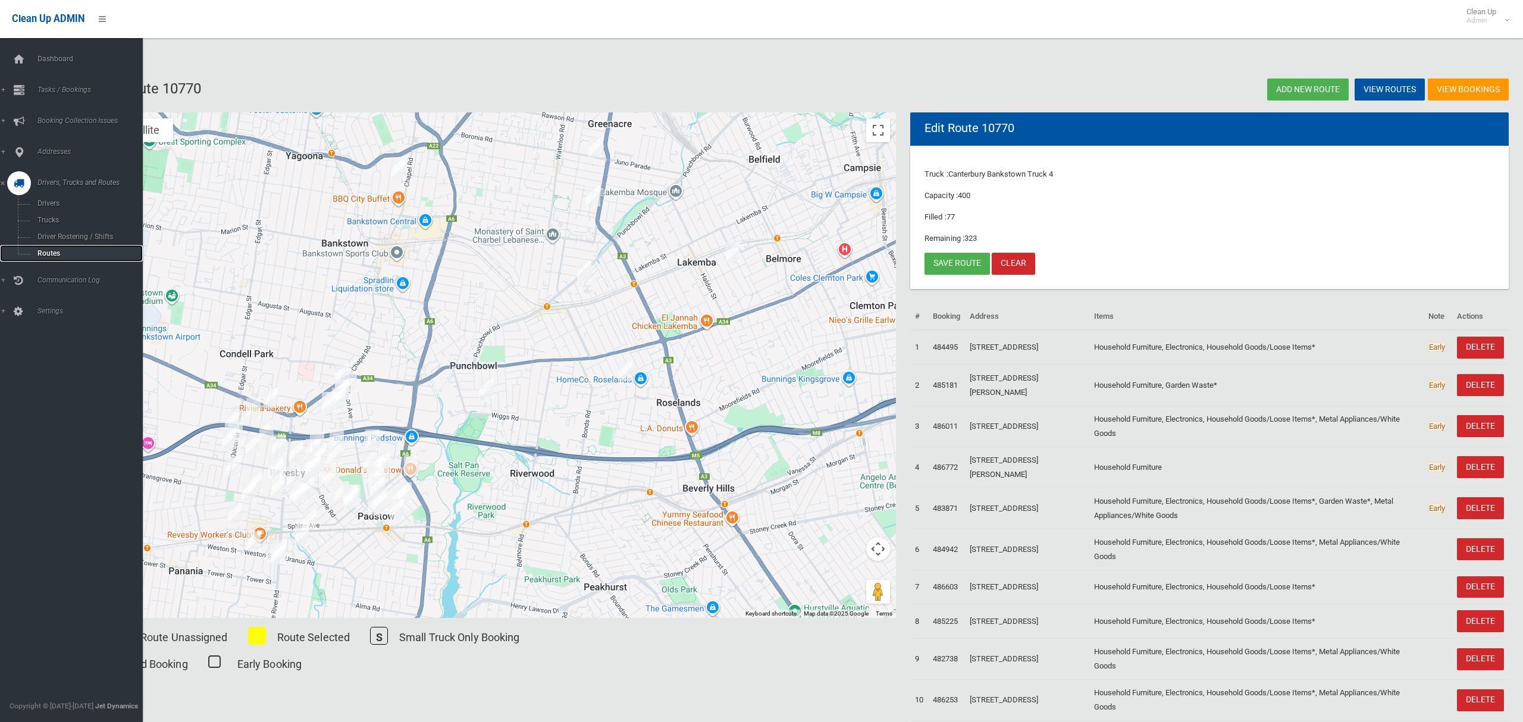
click at [52, 249] on span "Routes" at bounding box center [83, 253] width 99 height 8
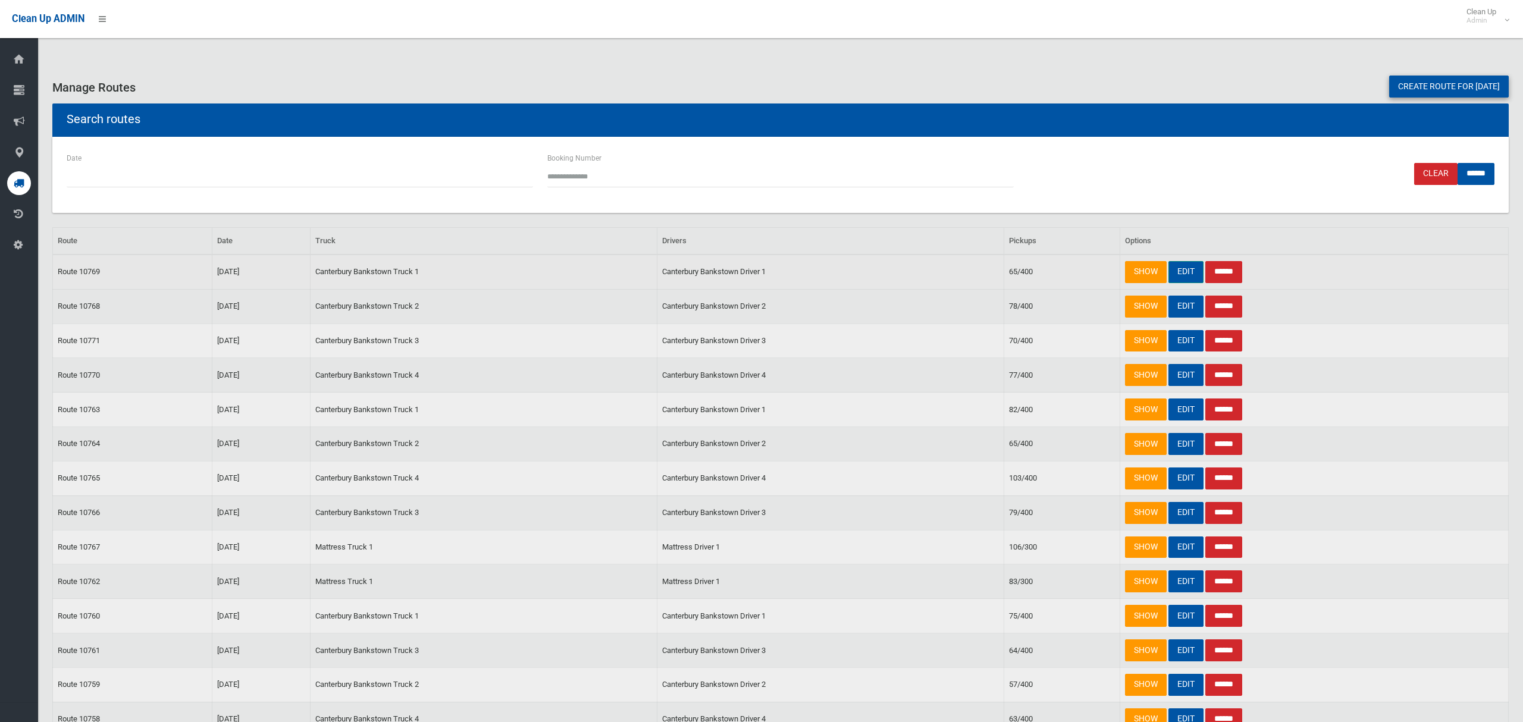
click at [1176, 274] on link "EDIT" at bounding box center [1185, 272] width 35 height 22
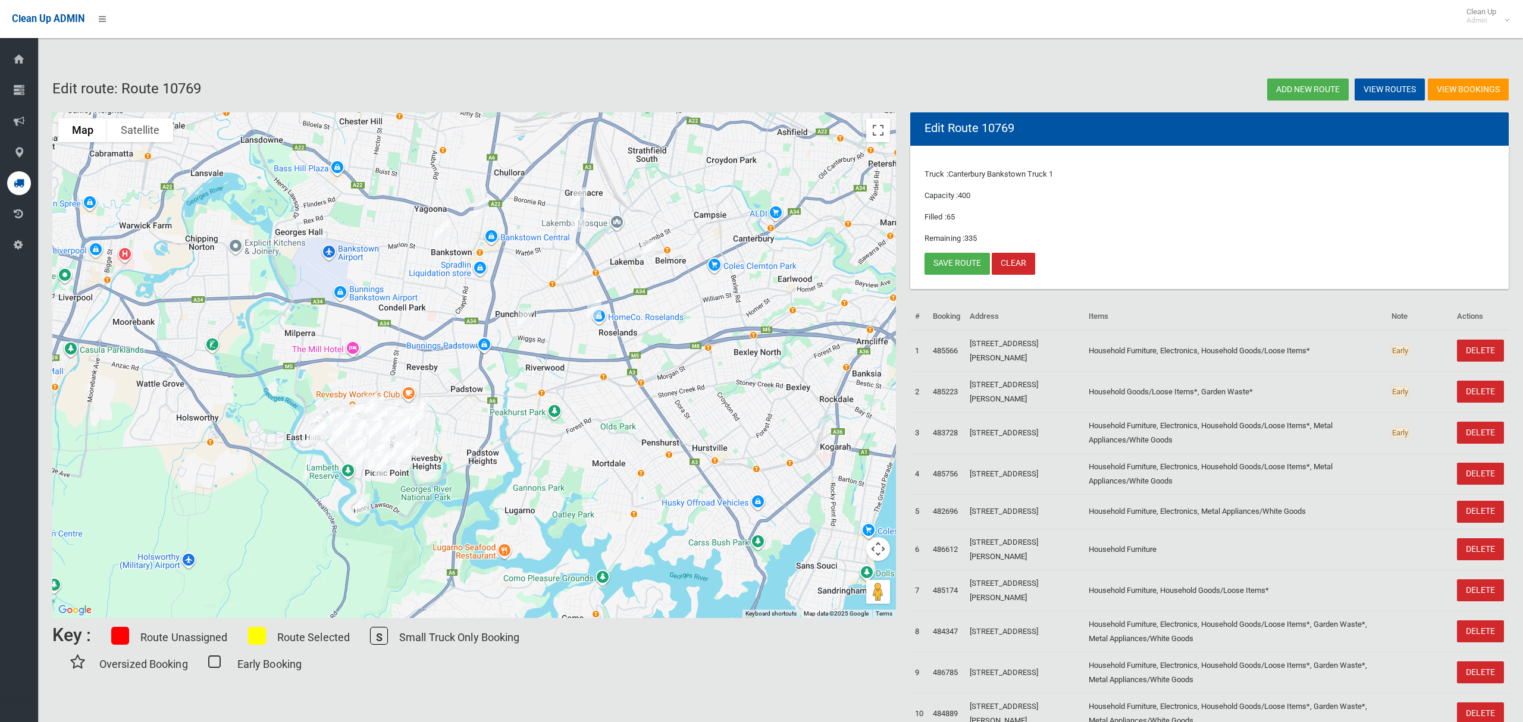
click at [529, 318] on img "26 Craig Street, PUNCHBOWL NSW 2196" at bounding box center [525, 318] width 24 height 30
click at [585, 269] on button "Close" at bounding box center [577, 278] width 29 height 29
click at [949, 258] on link "Save route" at bounding box center [956, 264] width 65 height 22
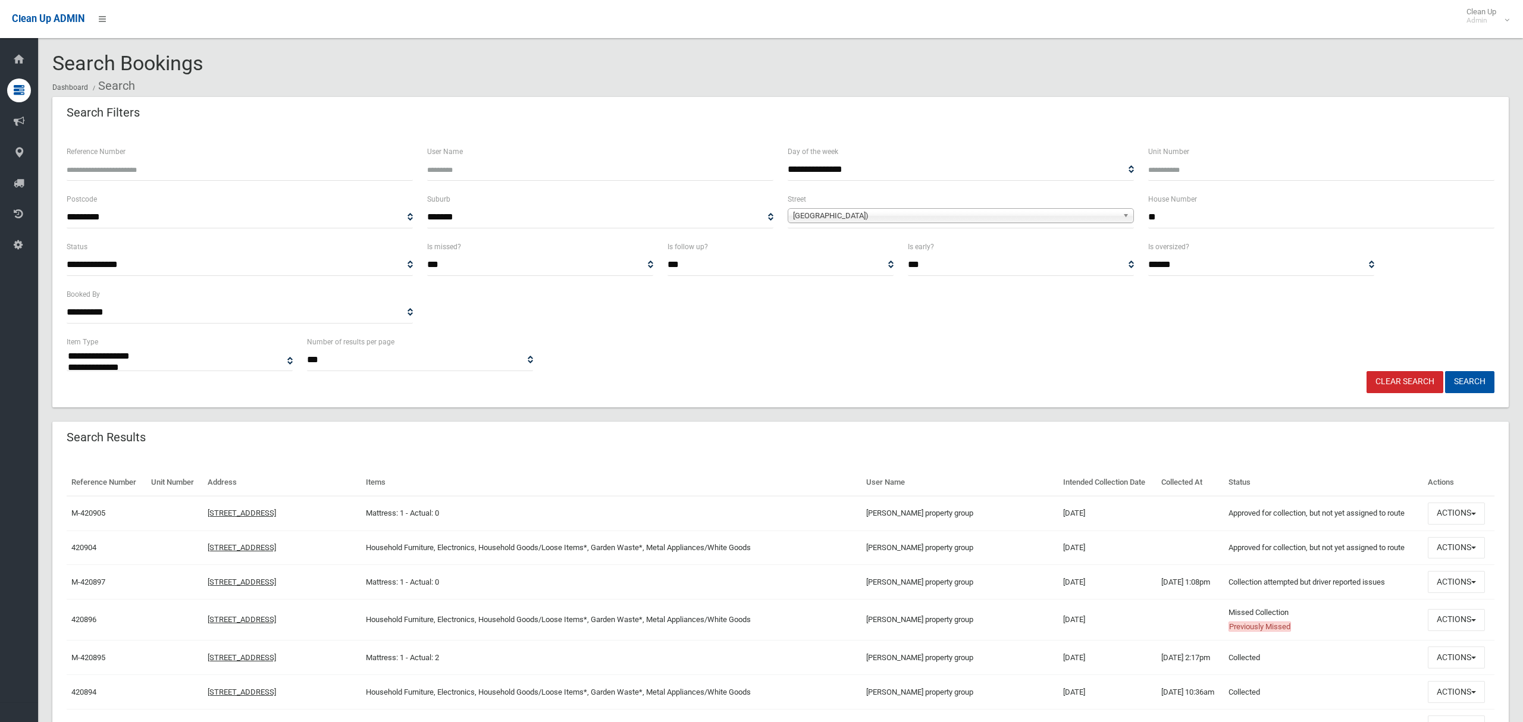
select select
click at [1447, 624] on button "Actions" at bounding box center [1455, 620] width 57 height 22
click at [1366, 449] on link "View Booking" at bounding box center [1416, 453] width 142 height 20
drag, startPoint x: 1157, startPoint y: 219, endPoint x: 1131, endPoint y: 216, distance: 26.3
click at [1131, 216] on div "**********" at bounding box center [780, 216] width 1442 height 48
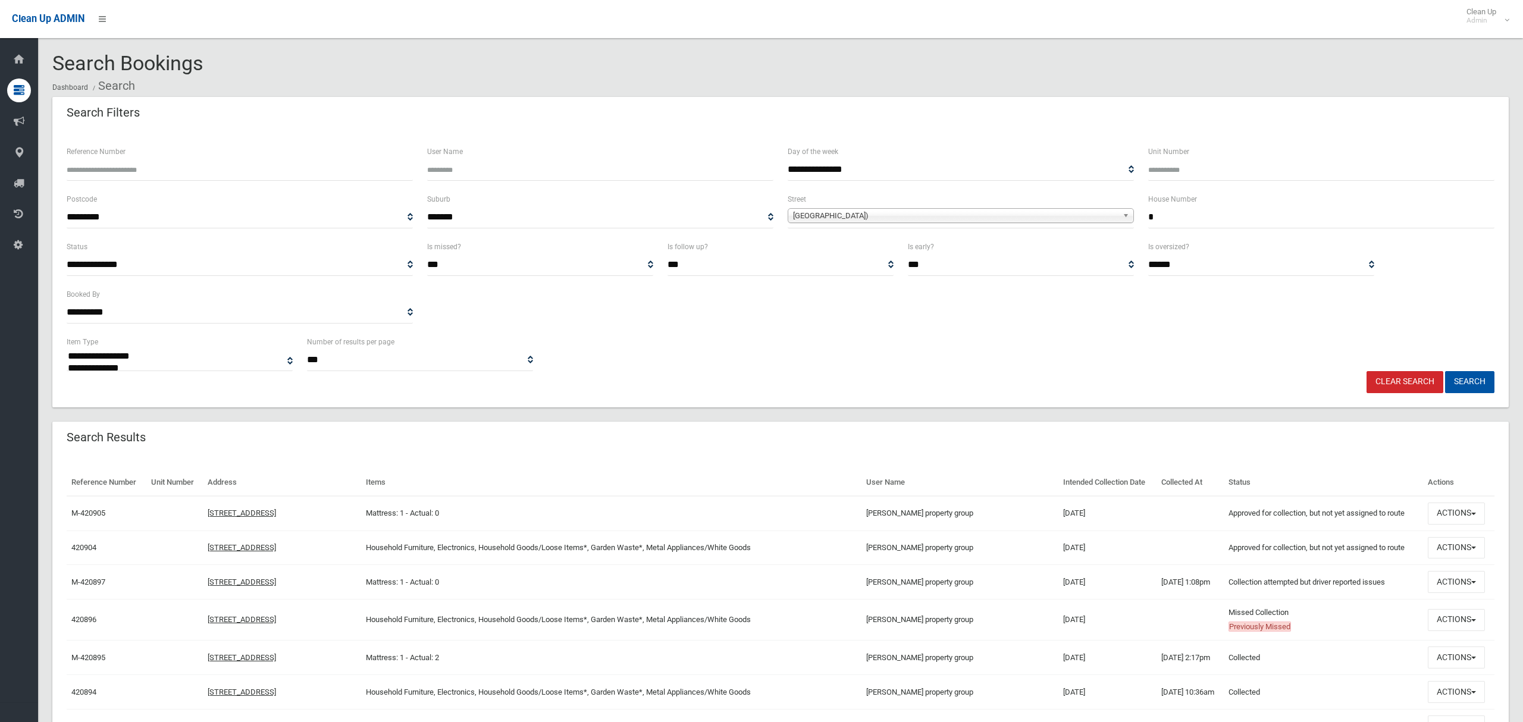
type input "*"
click at [949, 217] on span "[GEOGRAPHIC_DATA])" at bounding box center [955, 216] width 325 height 14
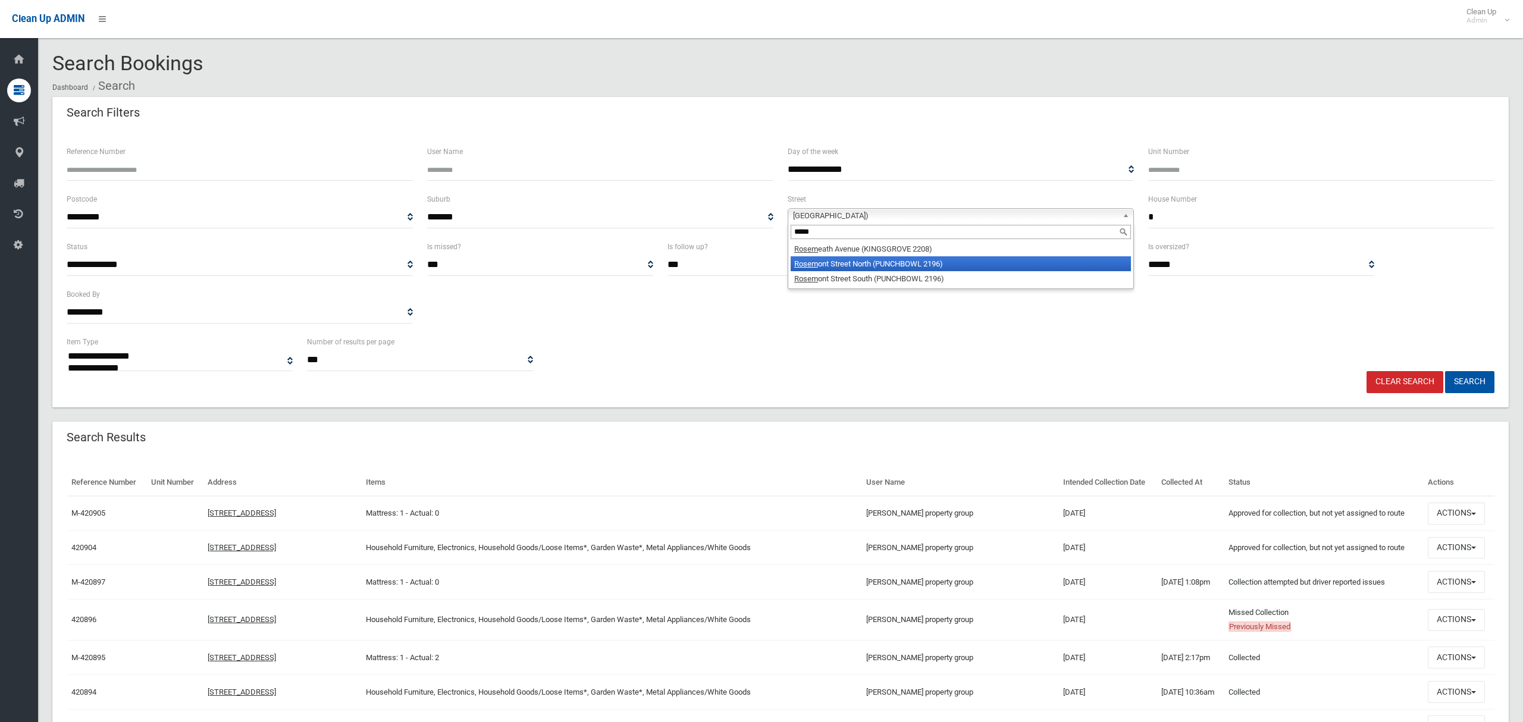
type input "*****"
click at [950, 260] on li "Rosem ont Street North (PUNCHBOWL 2196)" at bounding box center [960, 263] width 340 height 15
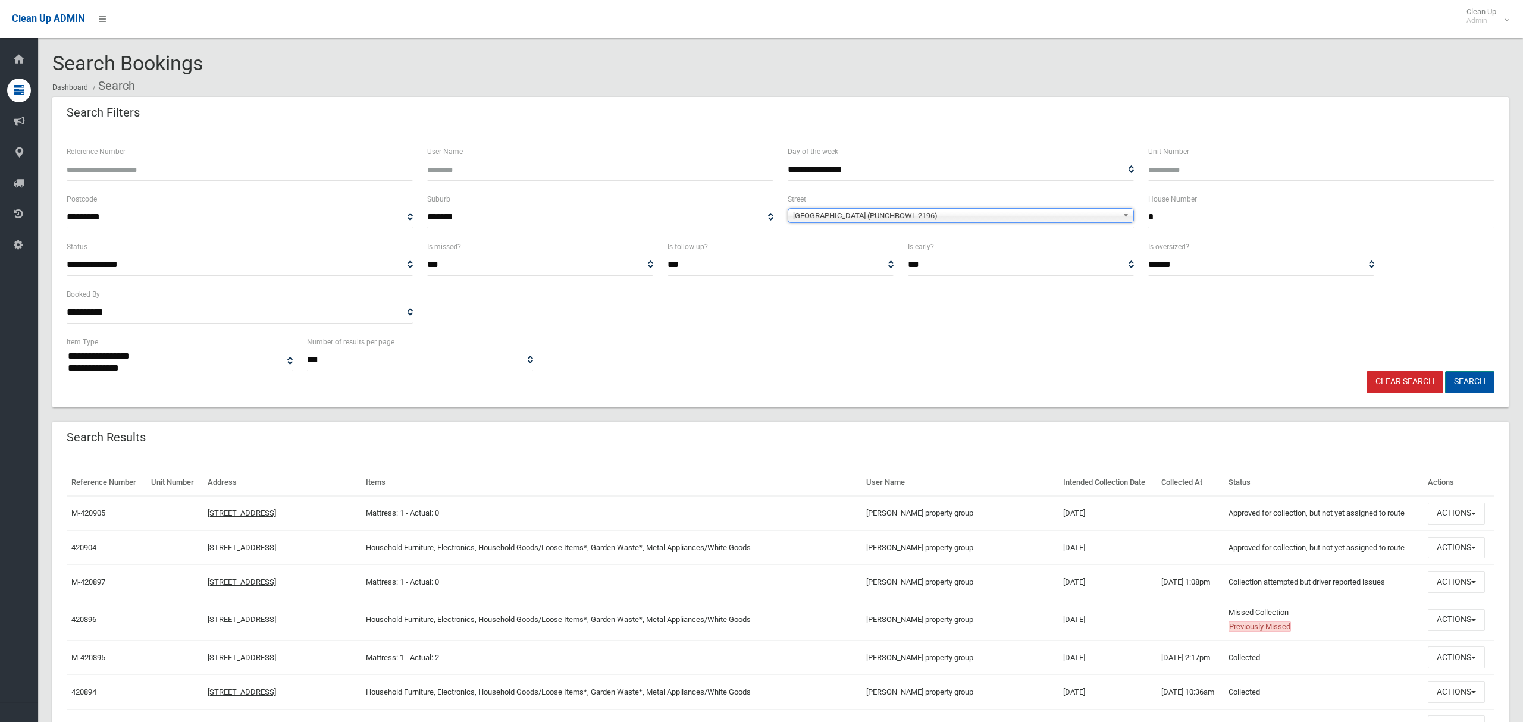
click at [1477, 382] on button "Search" at bounding box center [1469, 382] width 49 height 22
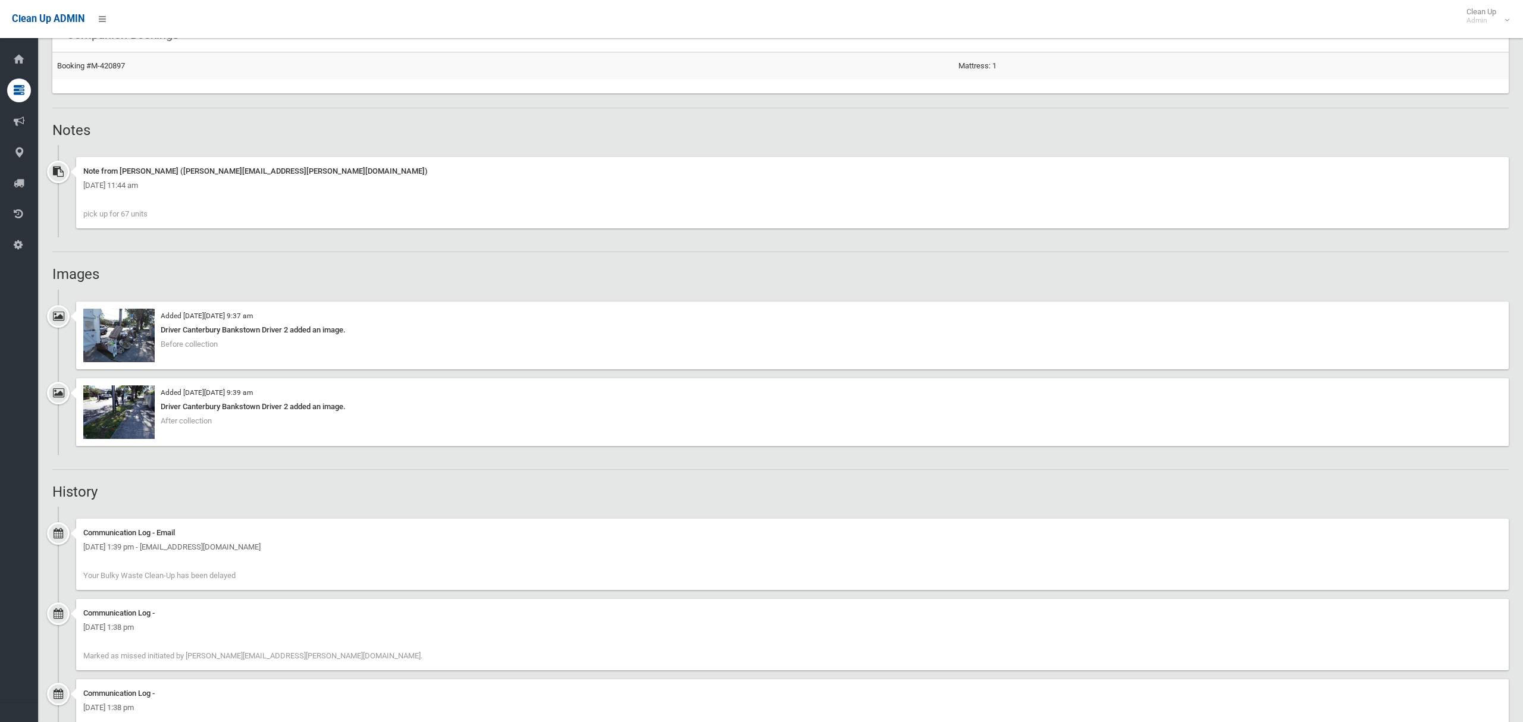
scroll to position [50, 0]
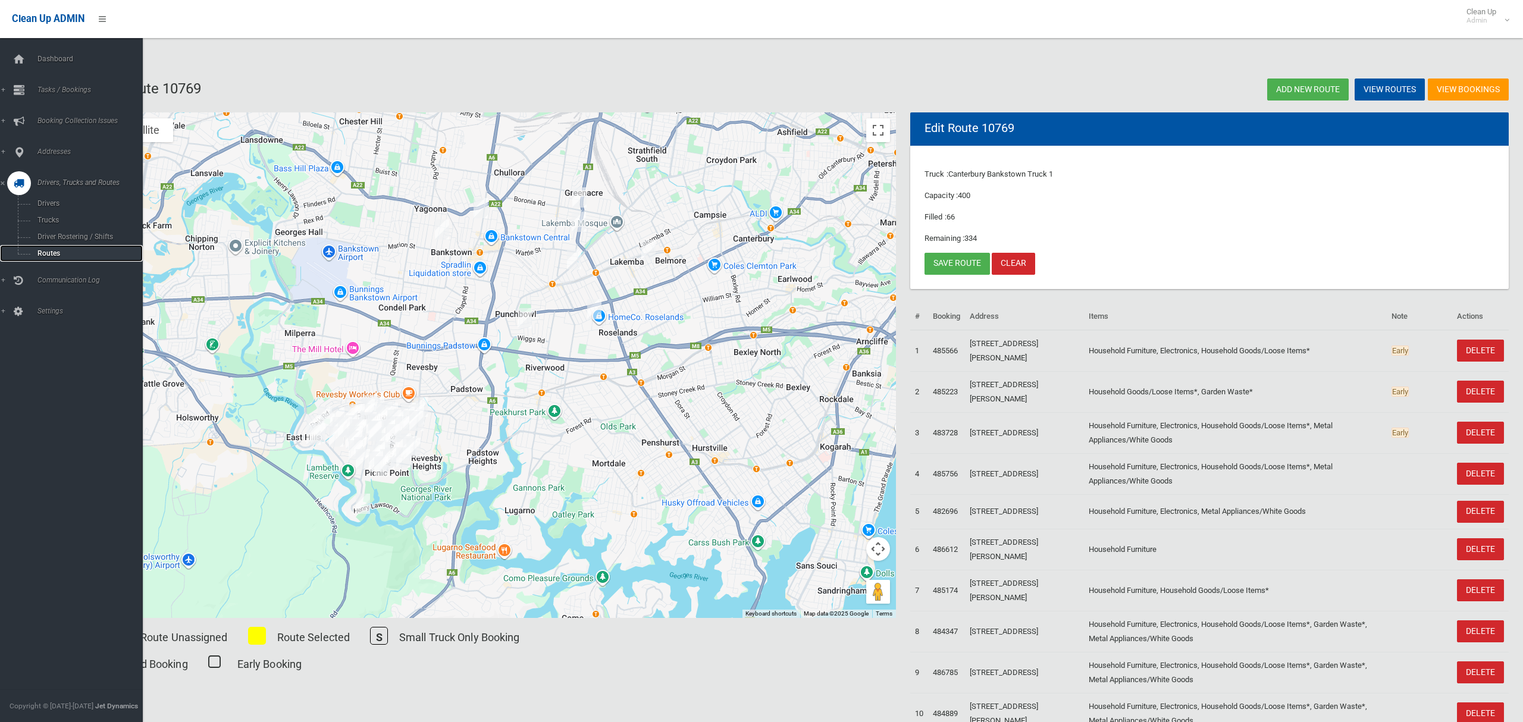
click at [48, 251] on span "Routes" at bounding box center [83, 253] width 99 height 8
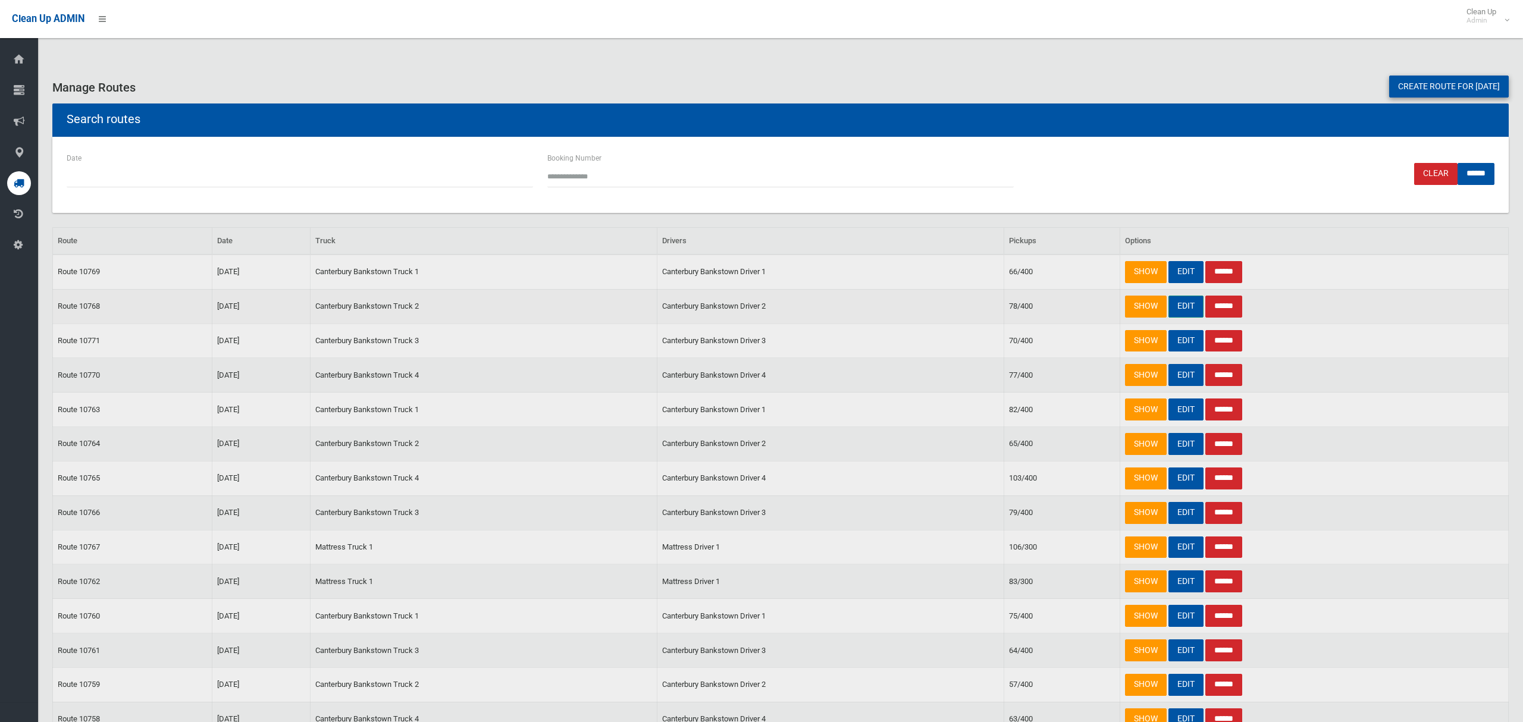
drag, startPoint x: 1181, startPoint y: 304, endPoint x: 1175, endPoint y: 308, distance: 7.8
click at [1182, 305] on link "EDIT" at bounding box center [1185, 307] width 35 height 22
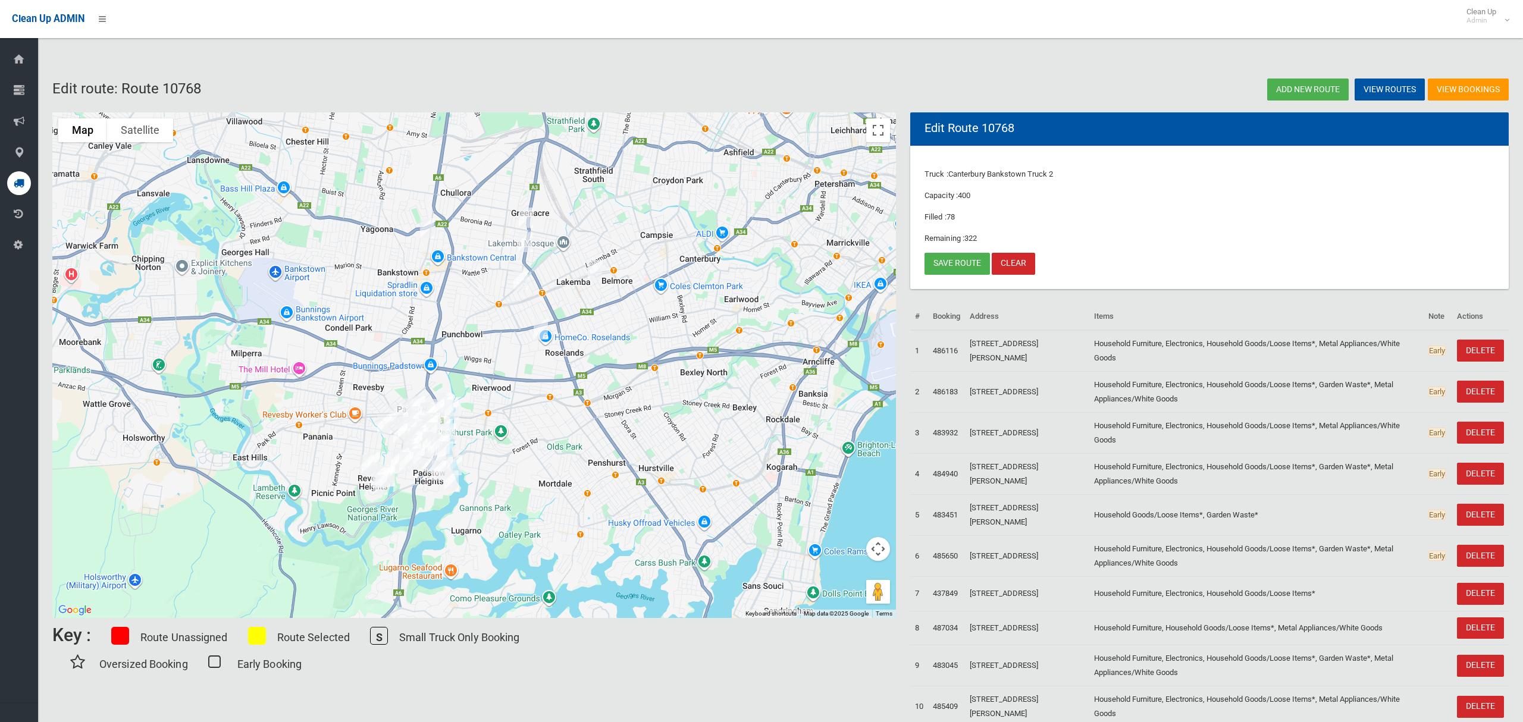
click at [539, 332] on img "98 Payten Avenue, ROSELANDS NSW 2196" at bounding box center [541, 330] width 24 height 30
click at [579, 283] on button "Close" at bounding box center [564, 289] width 29 height 29
click at [936, 265] on link "Save route" at bounding box center [956, 264] width 65 height 22
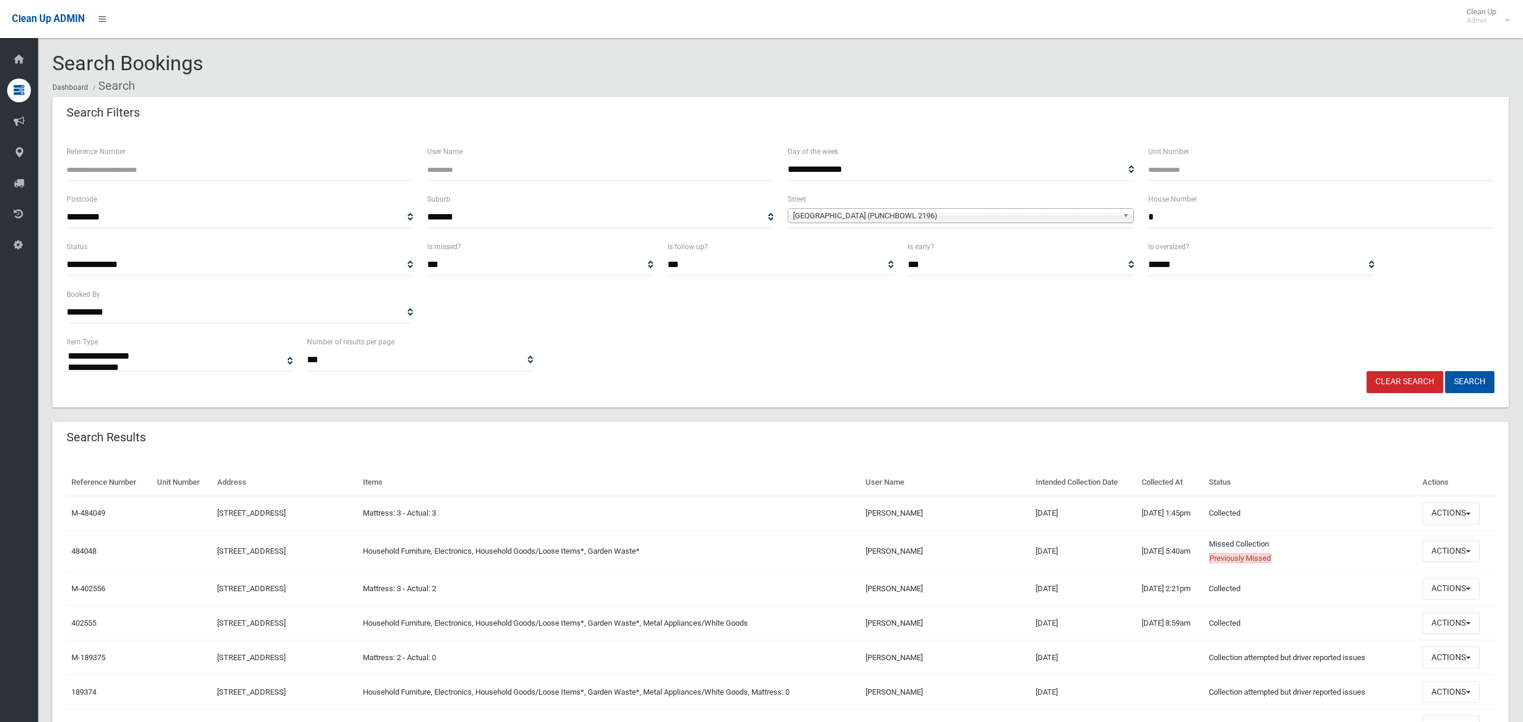
select select
click at [1451, 623] on button "Actions" at bounding box center [1450, 623] width 57 height 22
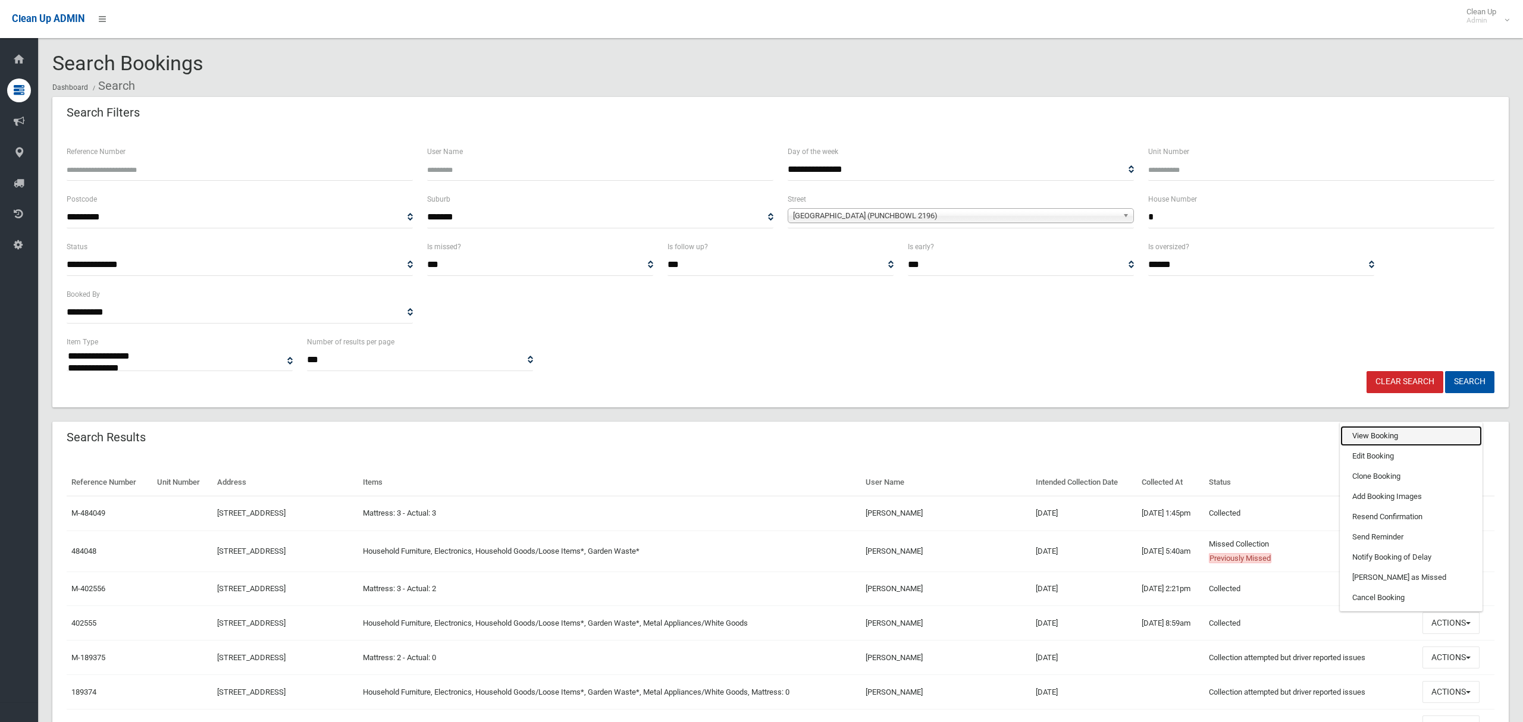
click at [1380, 437] on link "View Booking" at bounding box center [1411, 436] width 142 height 20
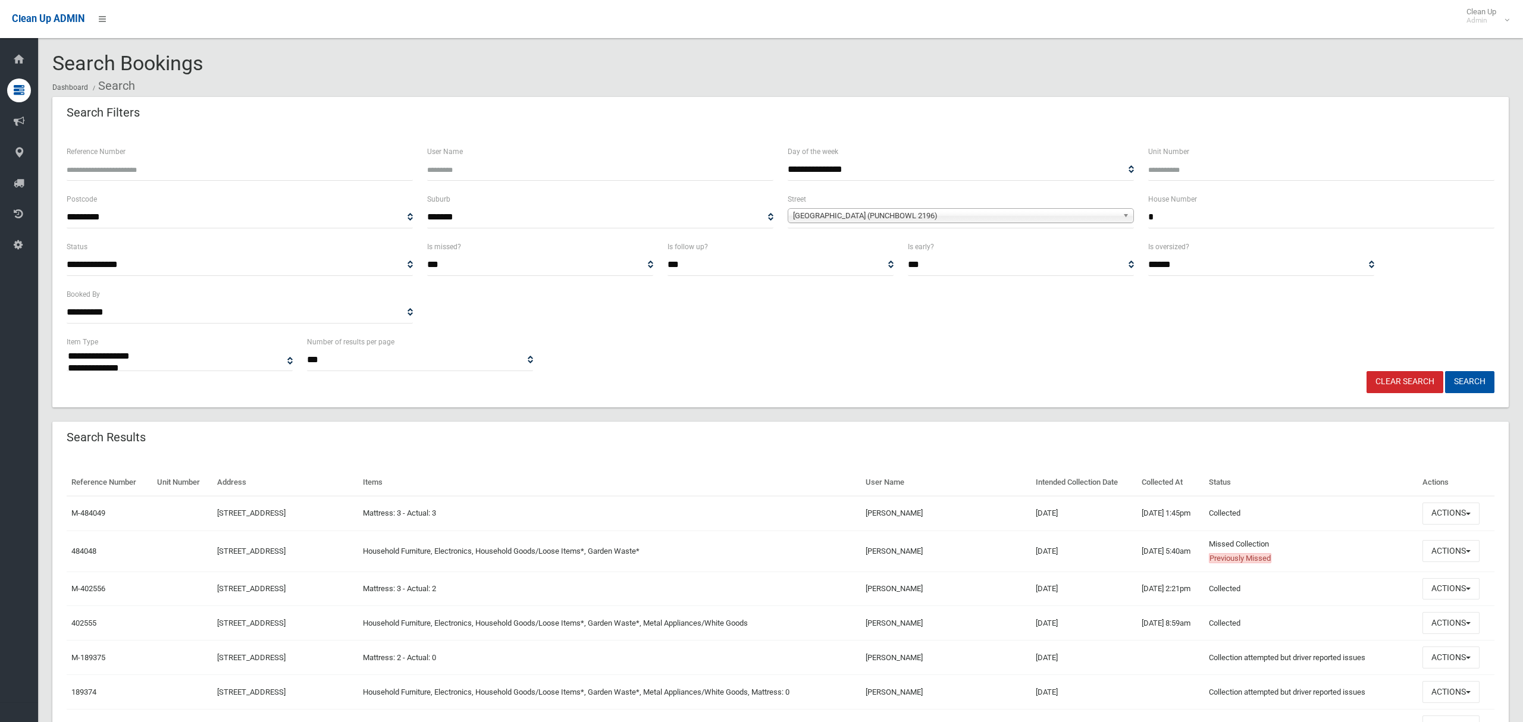
drag, startPoint x: 1144, startPoint y: 210, endPoint x: 1131, endPoint y: 208, distance: 13.3
click at [1131, 208] on div "**********" at bounding box center [780, 216] width 1442 height 48
type input "***"
click at [1004, 221] on span "Rosemont Street North (PUNCHBOWL 2196)" at bounding box center [955, 216] width 325 height 14
type input "****"
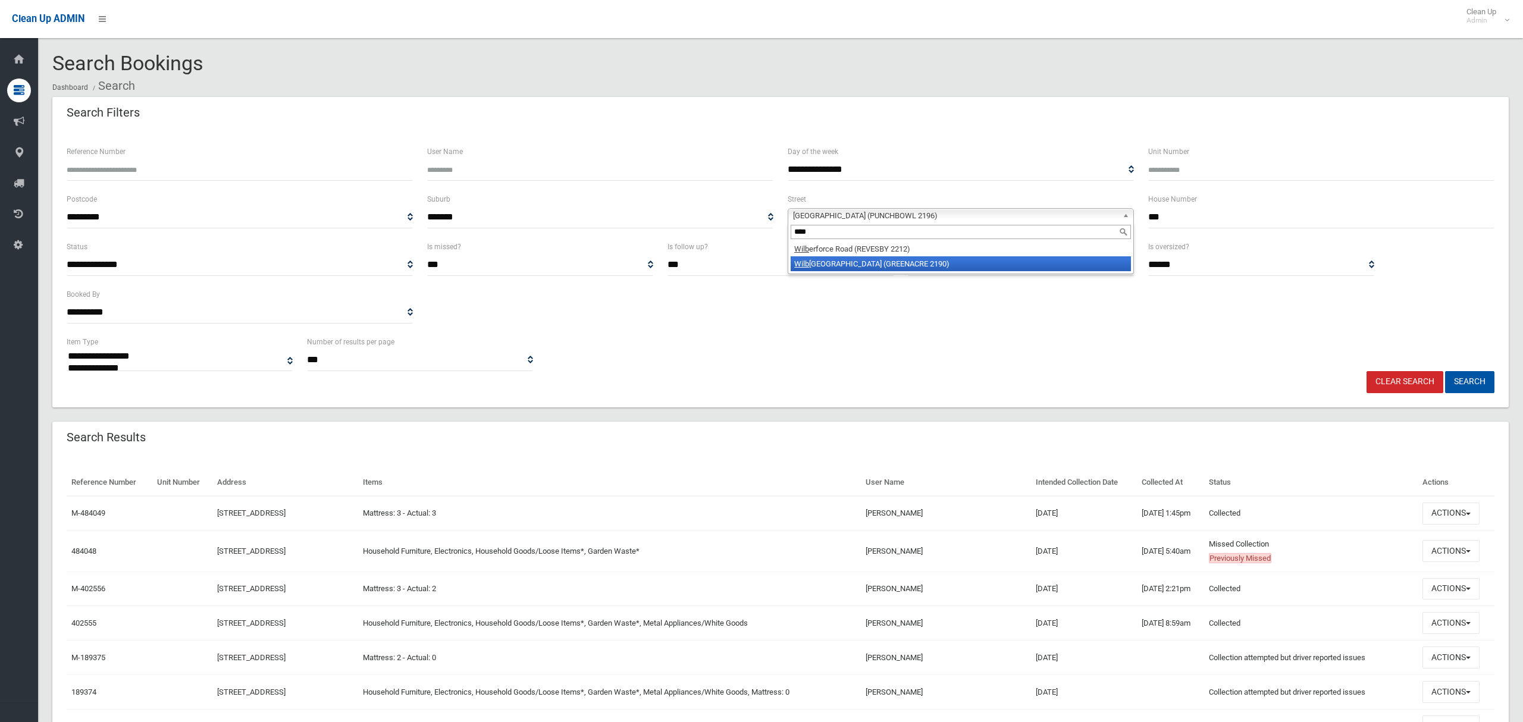
click at [908, 263] on li "Wilb ur Street (GREENACRE 2190)" at bounding box center [960, 263] width 340 height 15
click at [1473, 389] on button "Search" at bounding box center [1469, 382] width 49 height 22
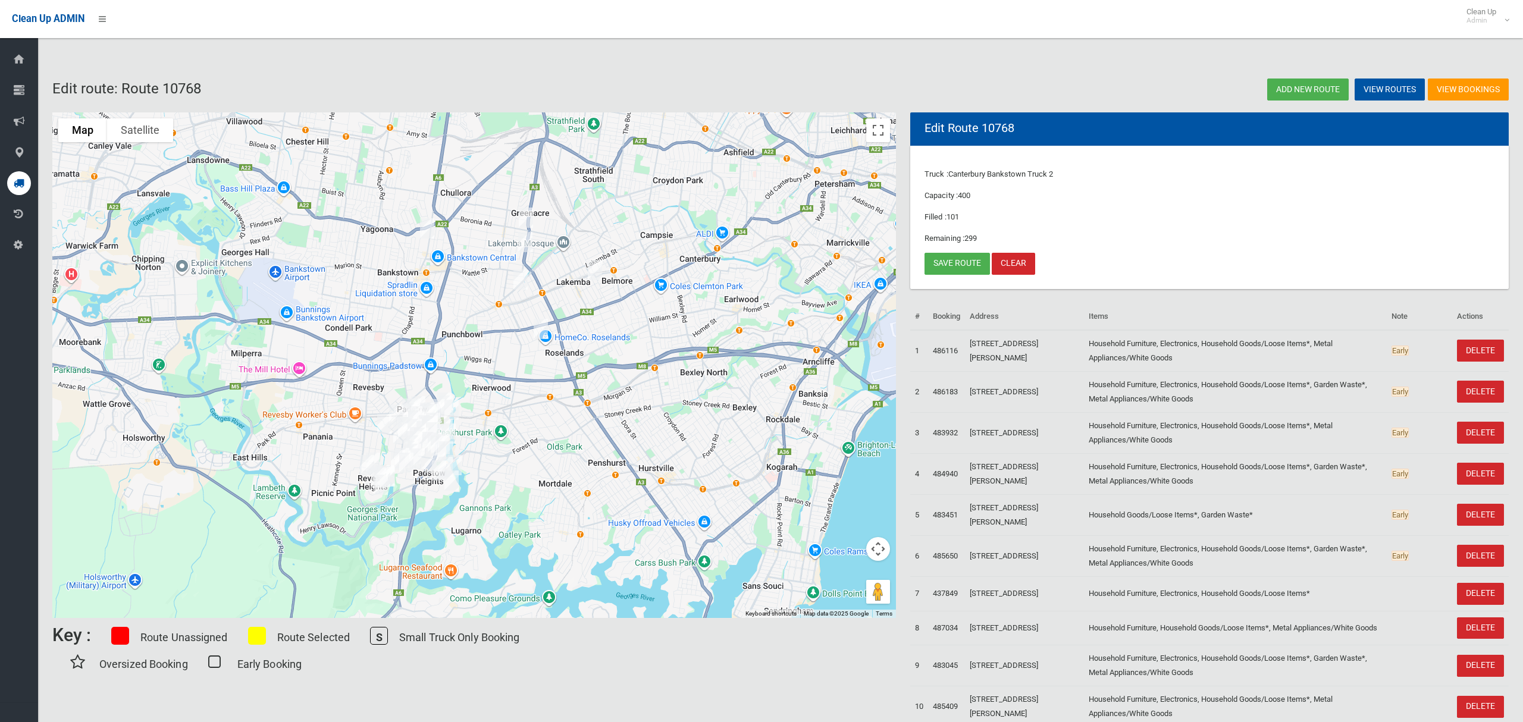
click at [21, 185] on icon at bounding box center [19, 183] width 11 height 24
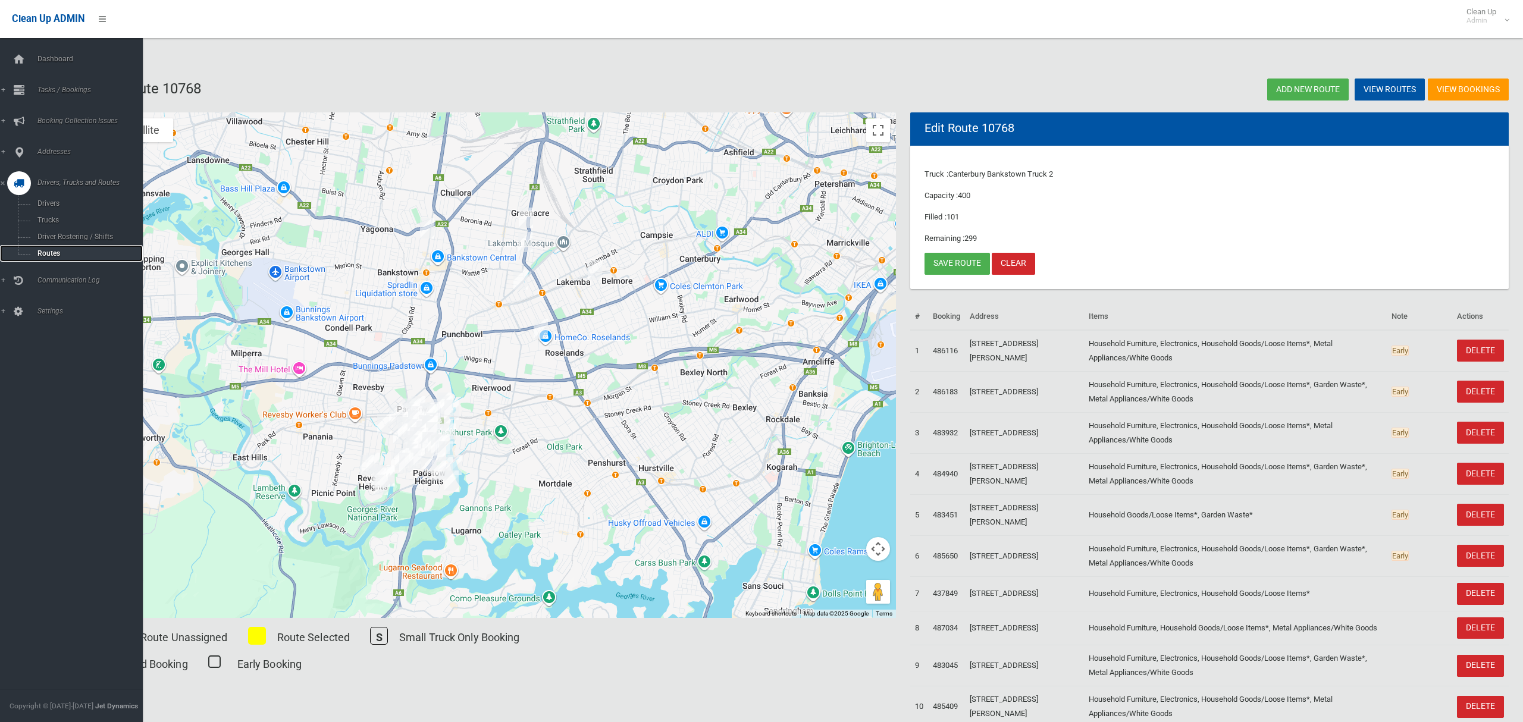
click at [49, 255] on span "Routes" at bounding box center [83, 253] width 99 height 8
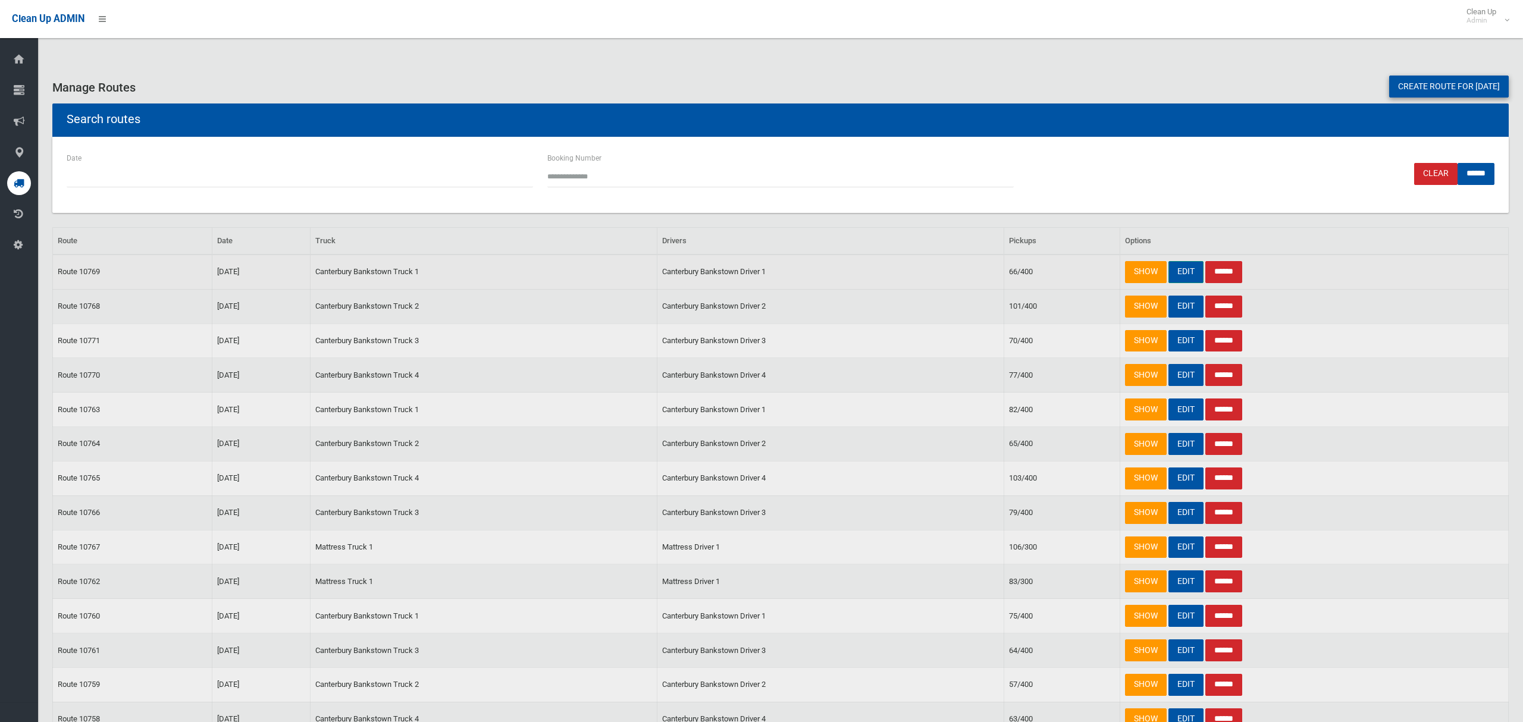
click at [1184, 270] on link "EDIT" at bounding box center [1185, 272] width 35 height 22
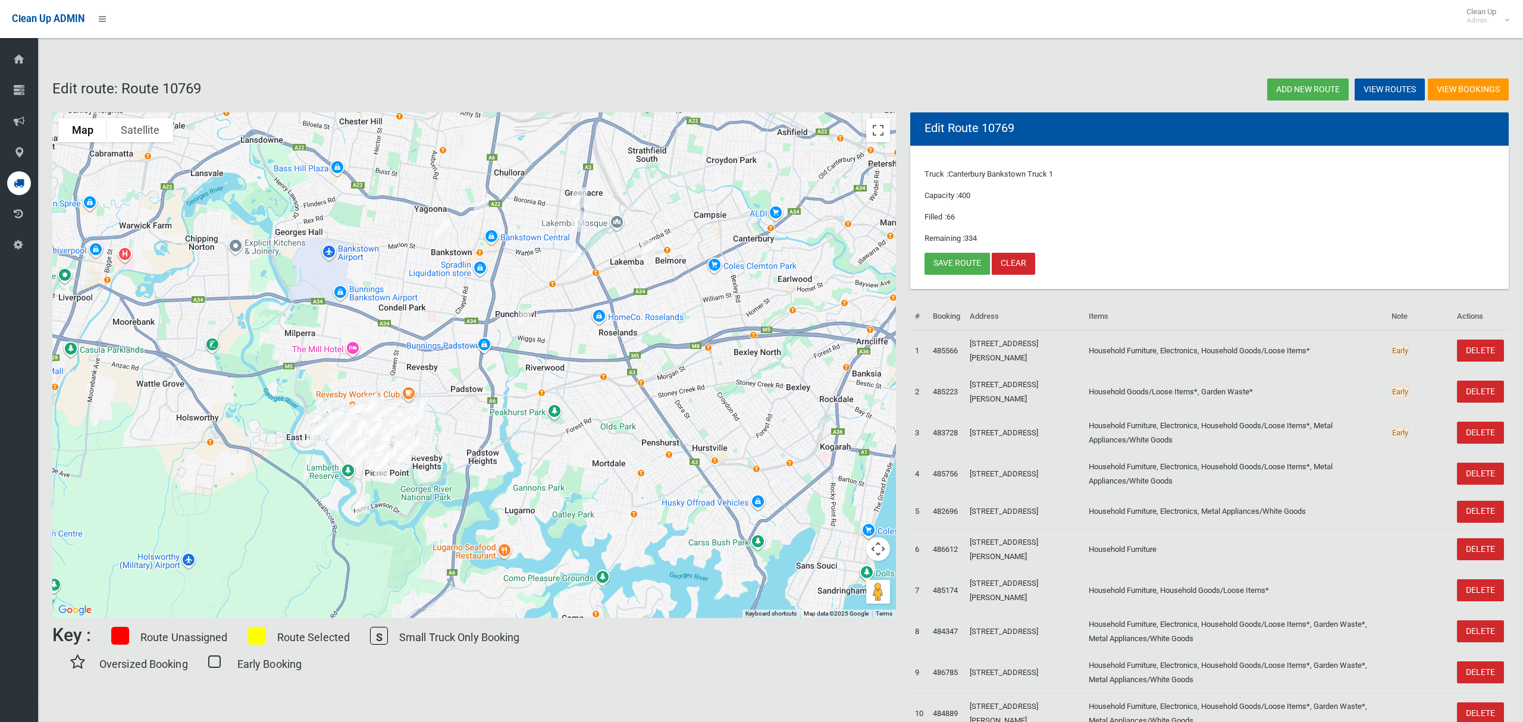
click at [575, 262] on img "4 Rosemont Street North, PUNCHBOWL NSW 2196" at bounding box center [574, 259] width 24 height 30
click at [612, 210] on button "Close" at bounding box center [597, 219] width 29 height 29
click at [953, 265] on link "Save route" at bounding box center [956, 264] width 65 height 22
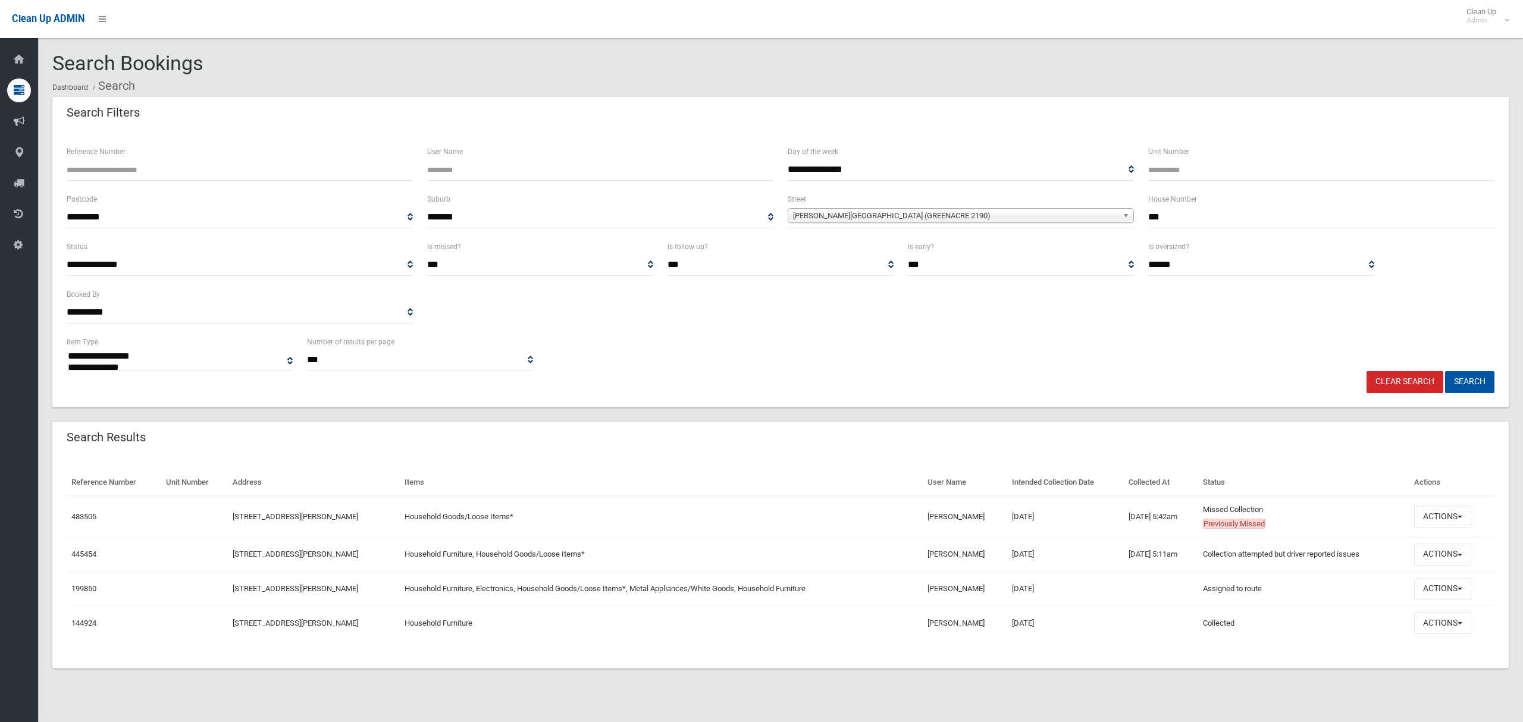
select select
click at [1440, 514] on button "Actions" at bounding box center [1442, 517] width 57 height 22
click at [1381, 543] on link "View Booking" at bounding box center [1403, 541] width 142 height 20
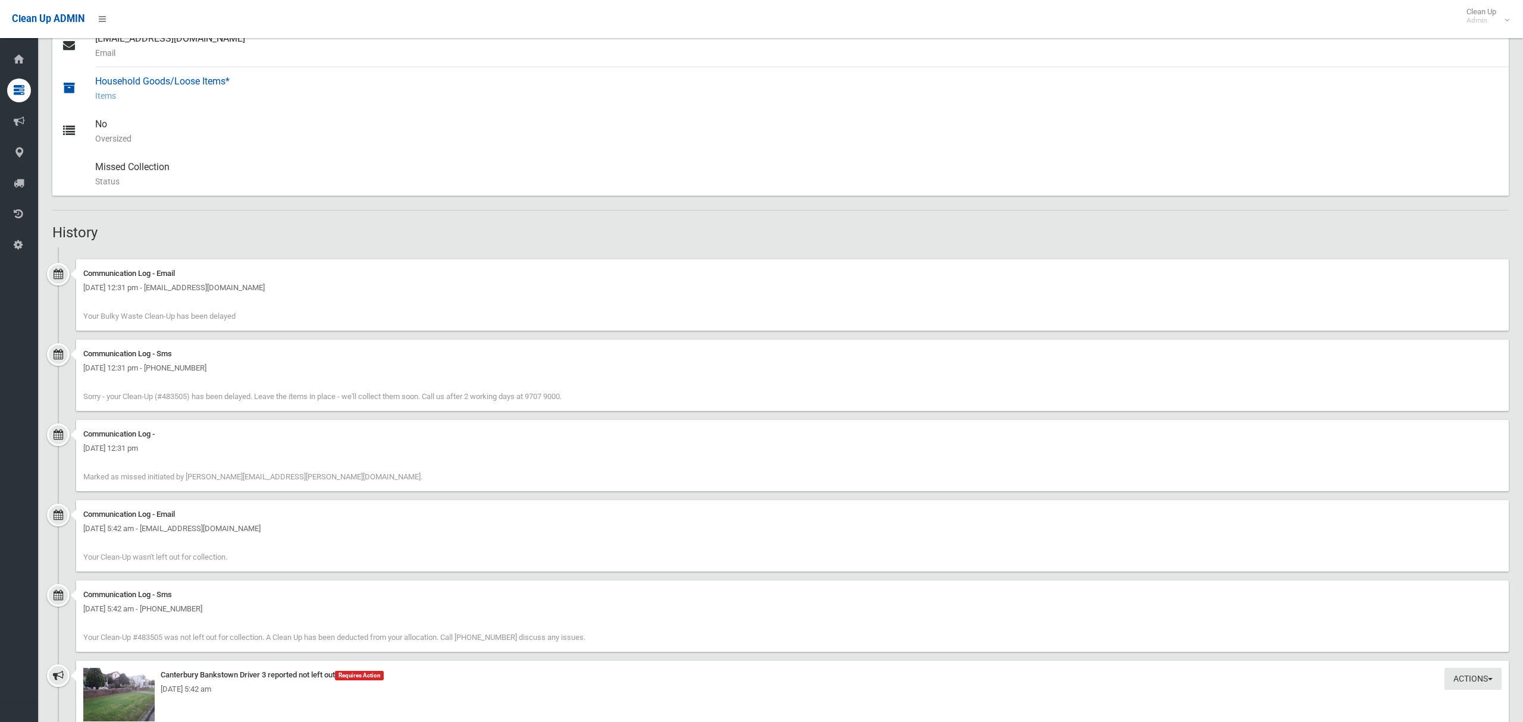
scroll to position [821, 0]
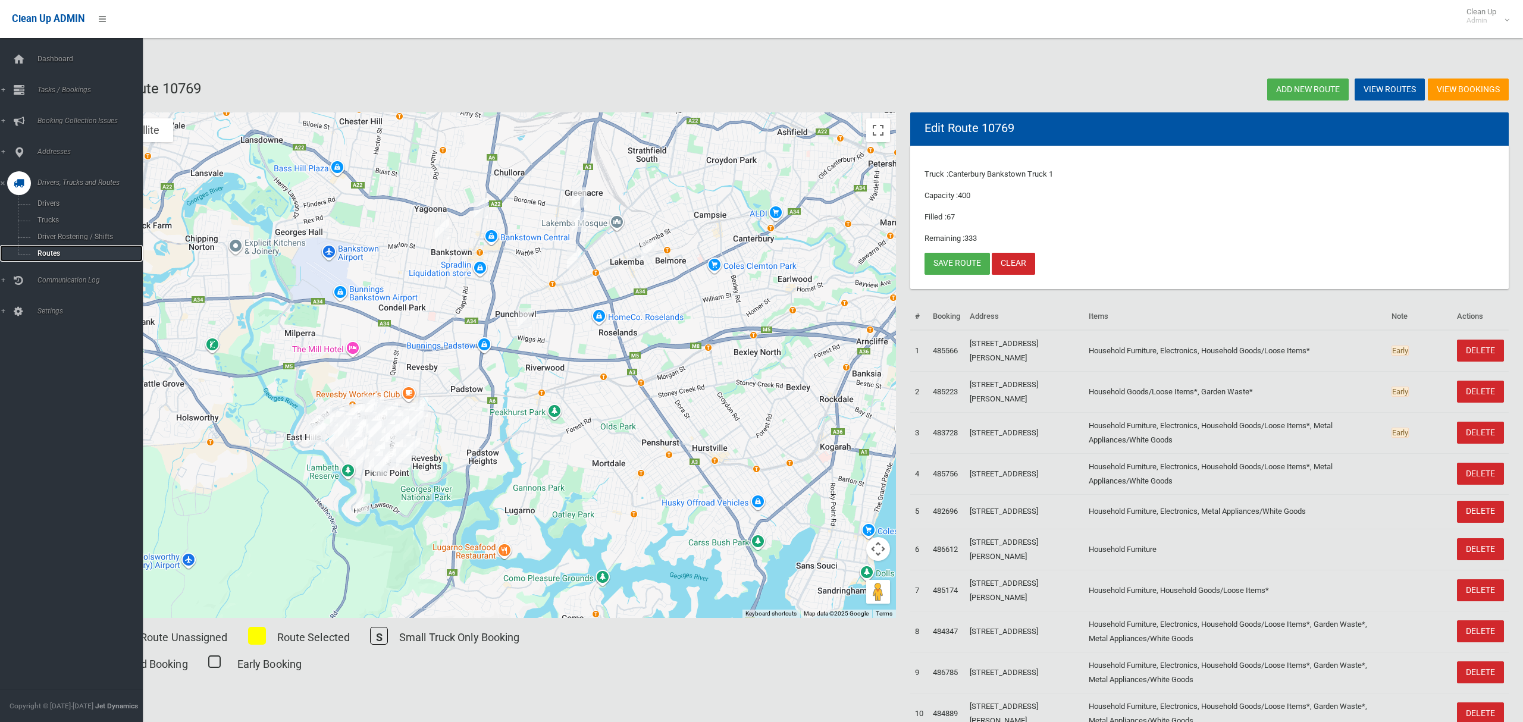
click at [46, 249] on span "Routes" at bounding box center [83, 253] width 99 height 8
